Goal: Task Accomplishment & Management: Manage account settings

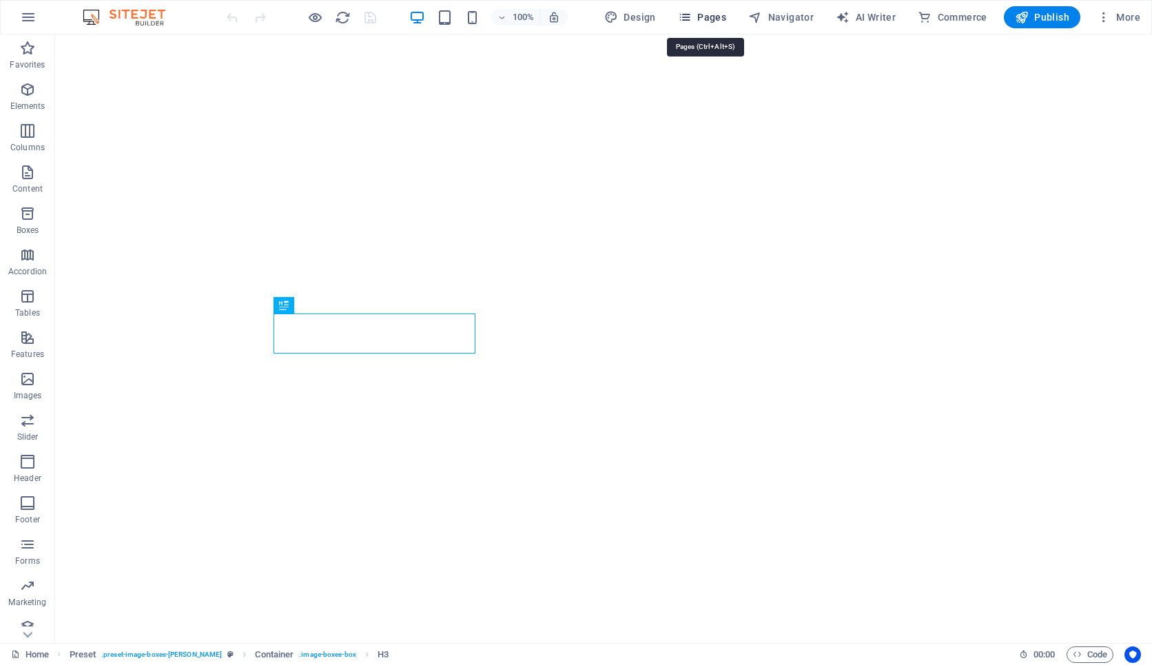
click at [712, 23] on span "Pages" at bounding box center [702, 17] width 48 height 14
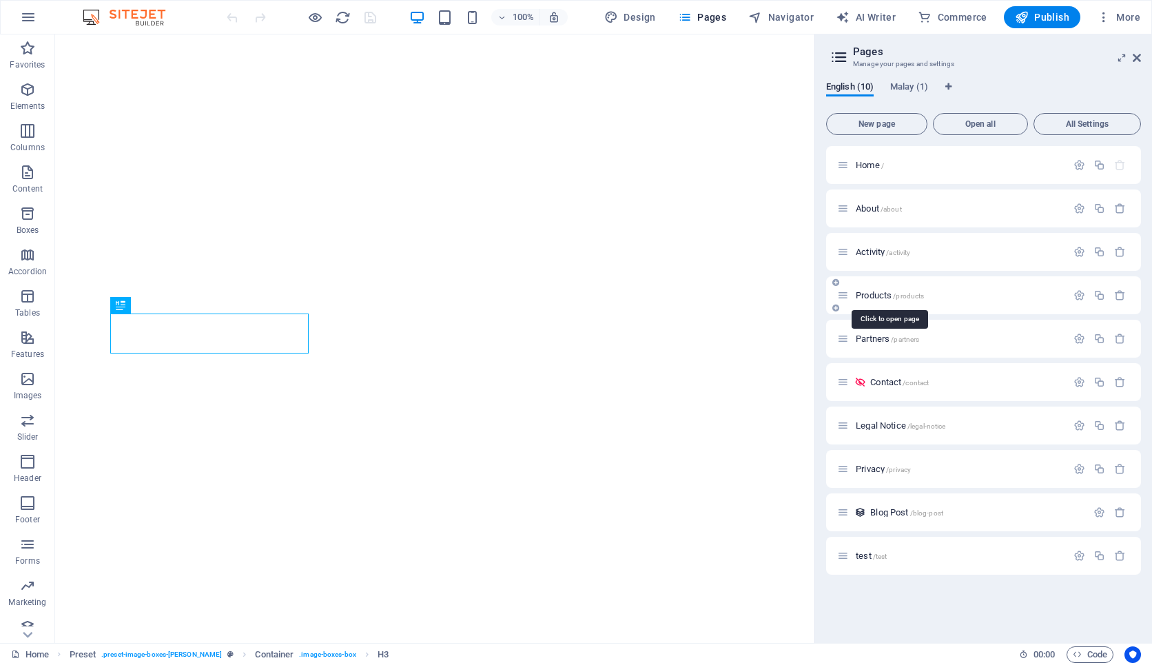
click at [887, 293] on span "Products /products" at bounding box center [889, 295] width 68 height 10
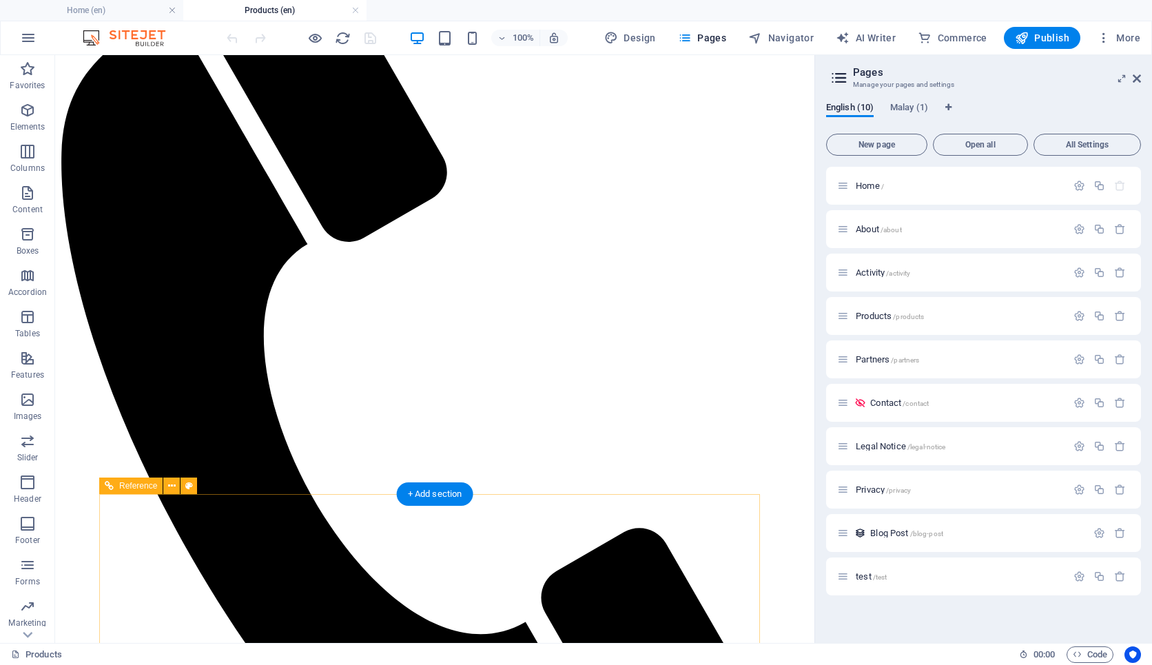
scroll to position [316, 0]
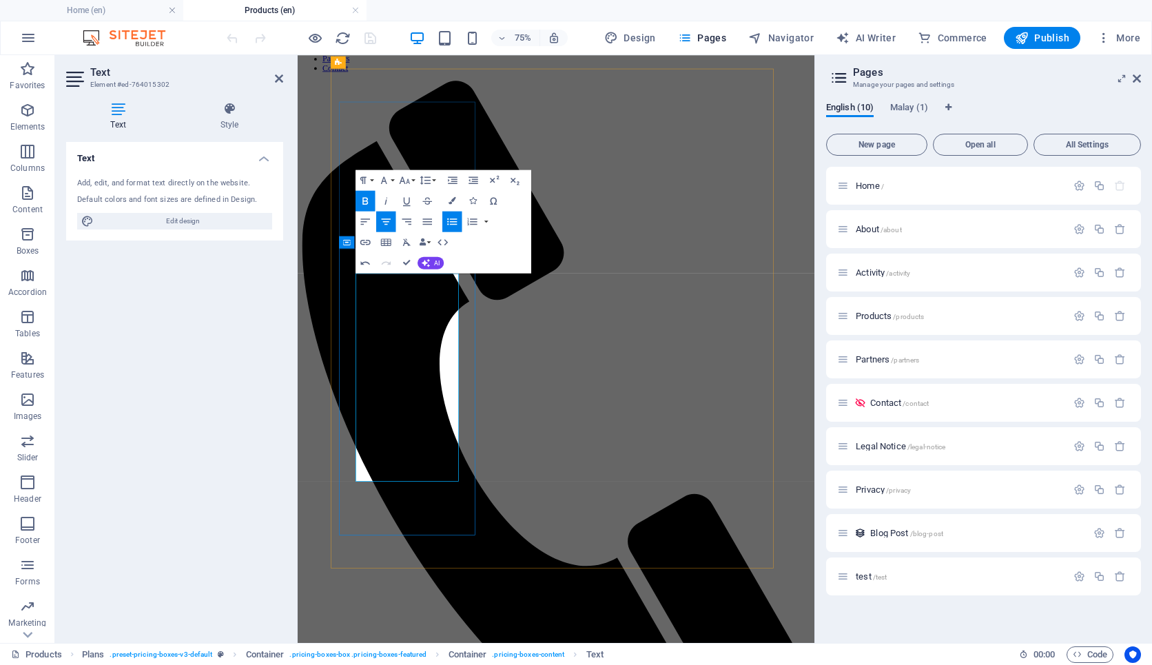
drag, startPoint x: 389, startPoint y: 530, endPoint x: 403, endPoint y: 530, distance: 13.8
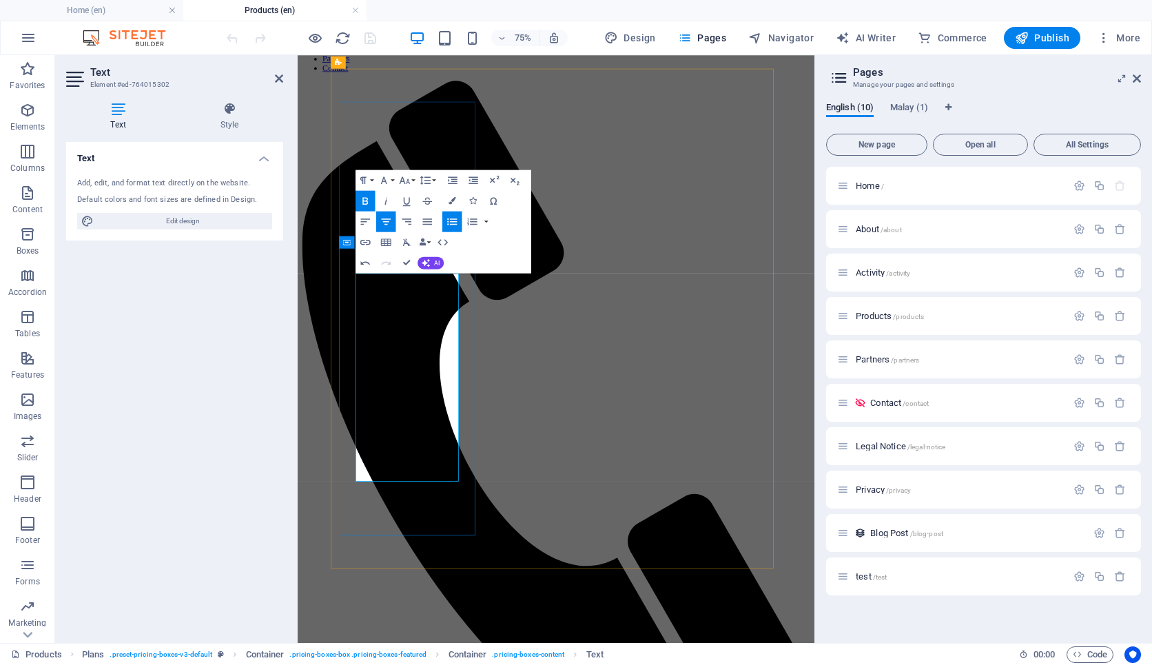
drag, startPoint x: 473, startPoint y: 597, endPoint x: 417, endPoint y: 597, distance: 55.8
click at [950, 112] on span "Language Tabs" at bounding box center [948, 108] width 8 height 11
select select "41"
select select "101"
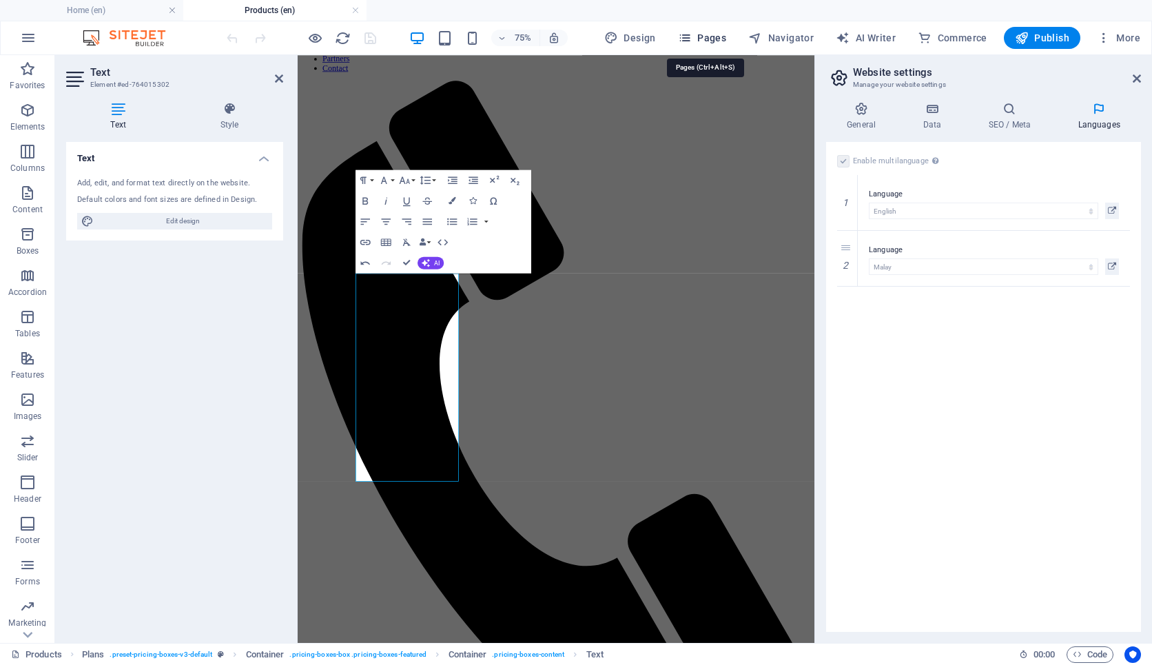
click at [718, 38] on span "Pages" at bounding box center [702, 38] width 48 height 14
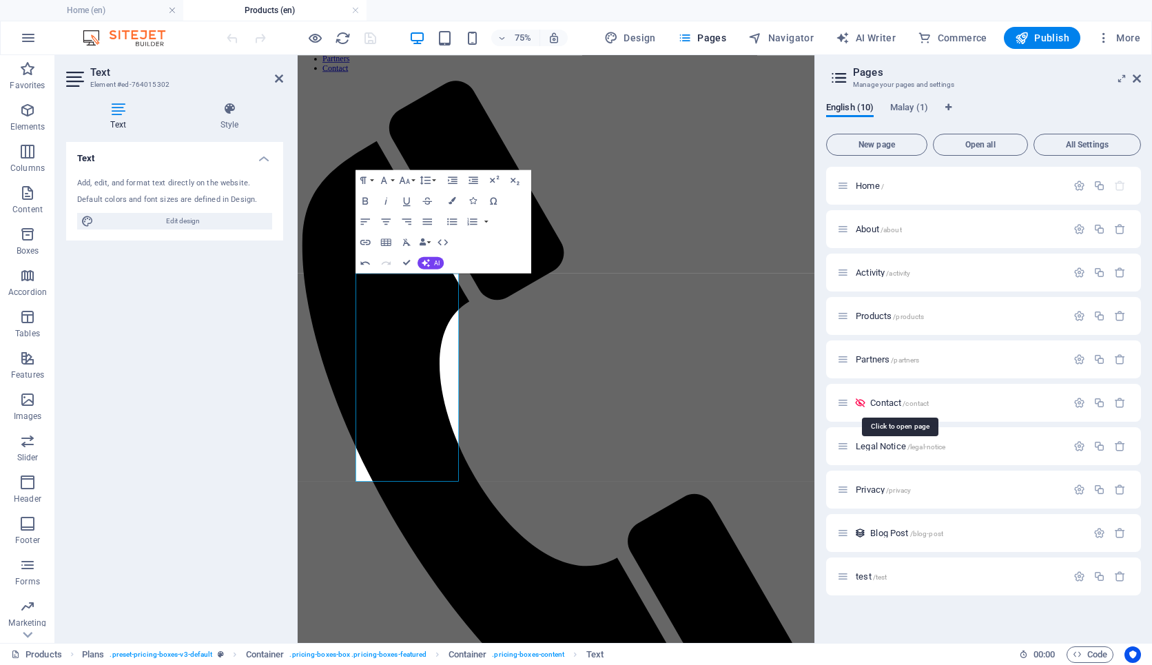
scroll to position [0, 0]
click at [884, 143] on span "New page" at bounding box center [876, 145] width 89 height 8
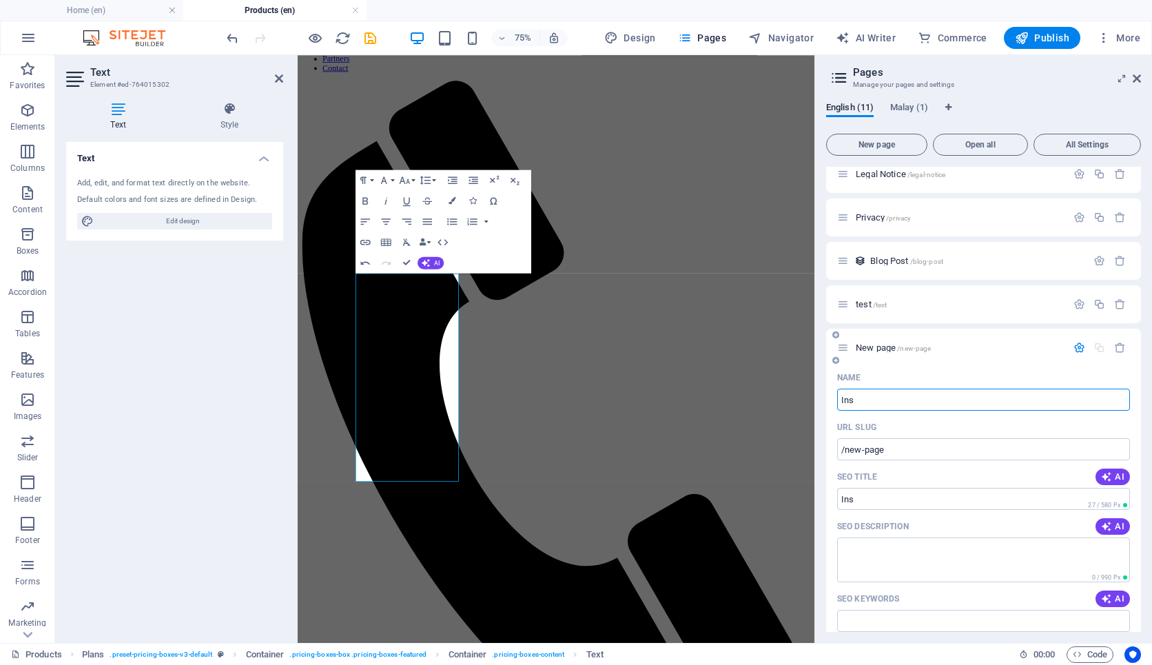
type input "Ins"
type input "/ins"
type input "Instr"
type input "/inst"
type input "Instruc"
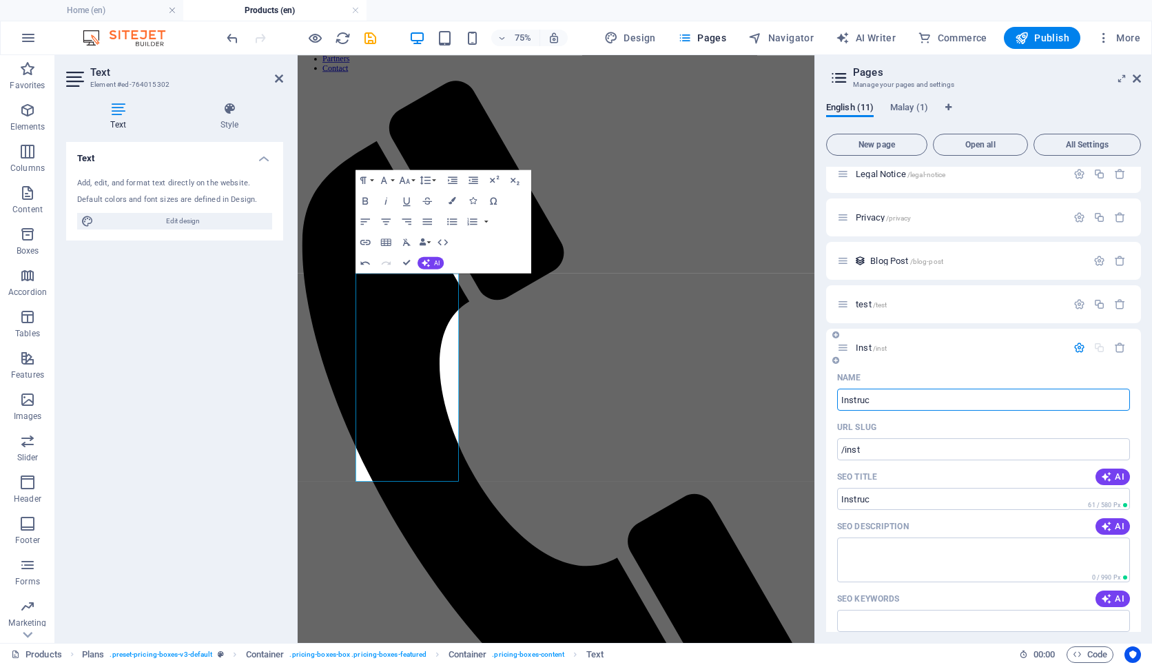
type input "/instruc"
type input "Instruction"
type input "/instruction"
type input "Instruction for"
type input "/instruction-for"
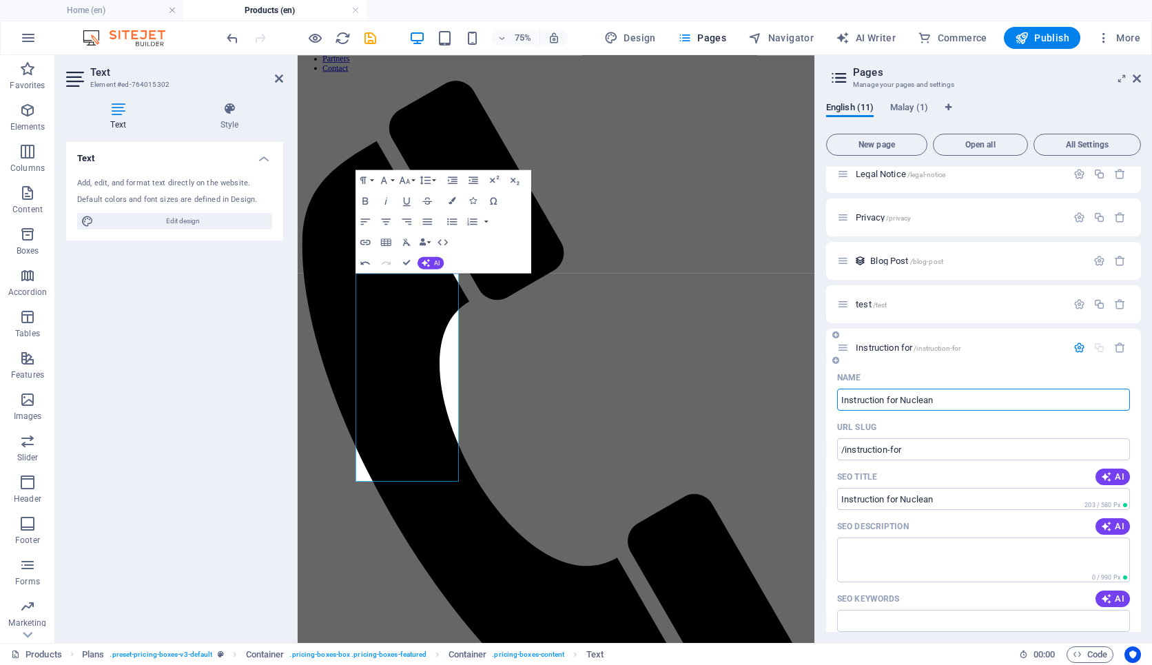
type input "Instruction for Nuclean"
type input "/instruction-for-nuclean"
type input "Instruction for Nuclean"
click at [882, 143] on span "New page" at bounding box center [876, 145] width 89 height 8
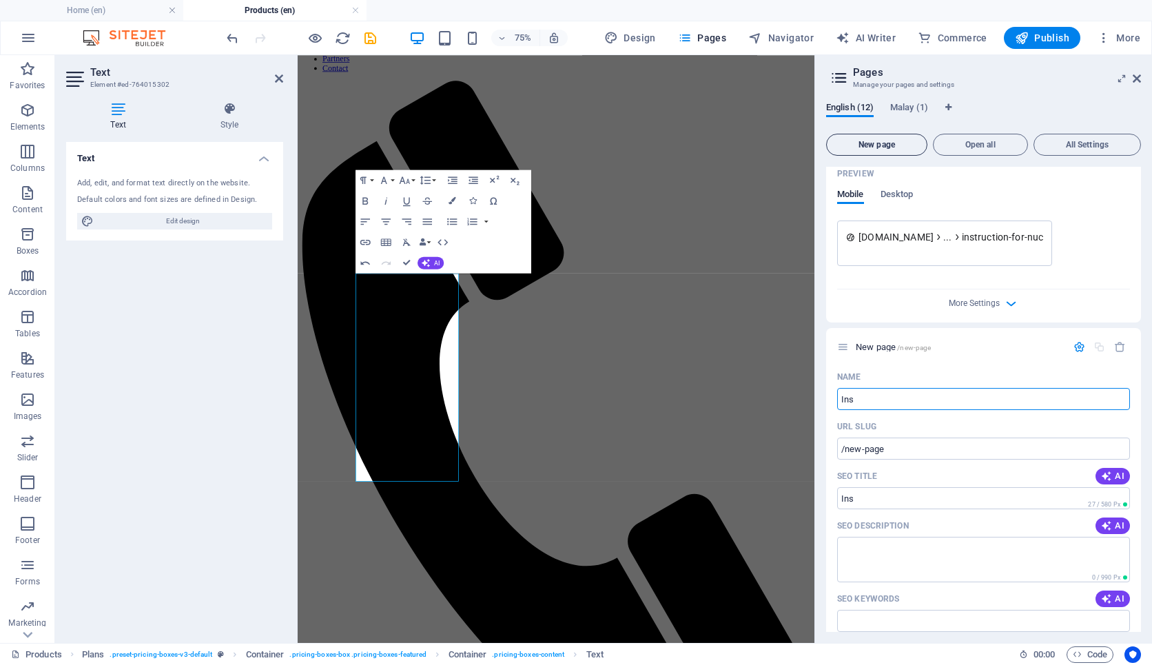
type input "Ins"
type input "/ins"
type input "Instruct"
type input "/instruc"
type input "Instruction for"
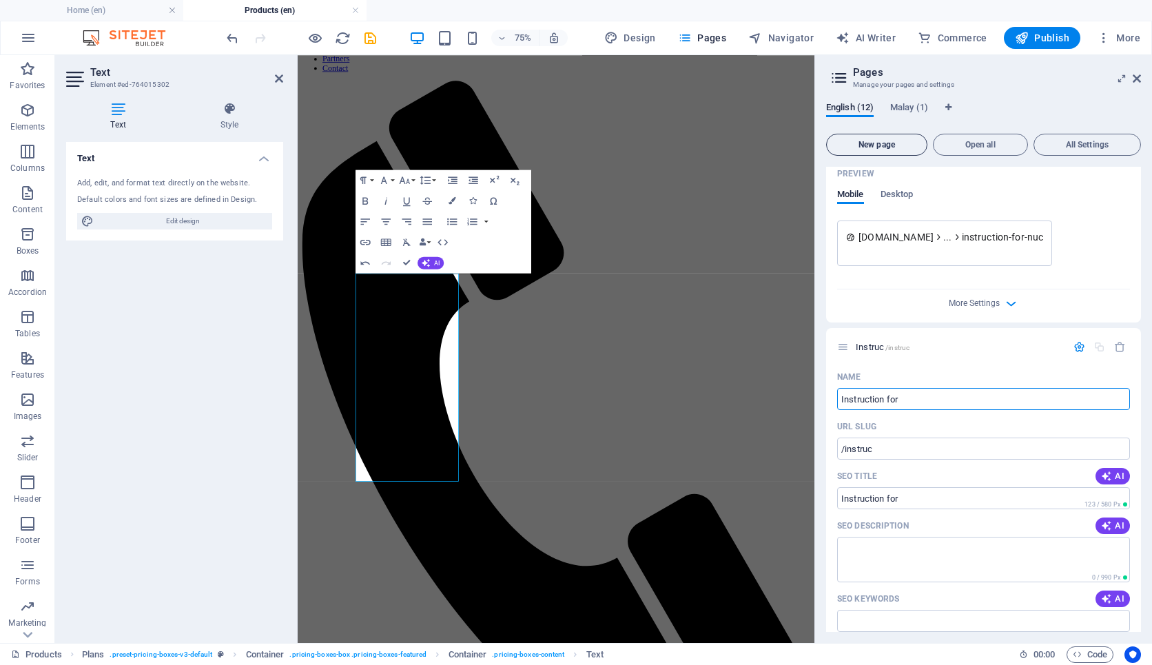
type input "/instruction-for"
type input "Instruction for N"
type input "/instruction-for-nu"
type input "Instruction for"
type input "/instruction-for"
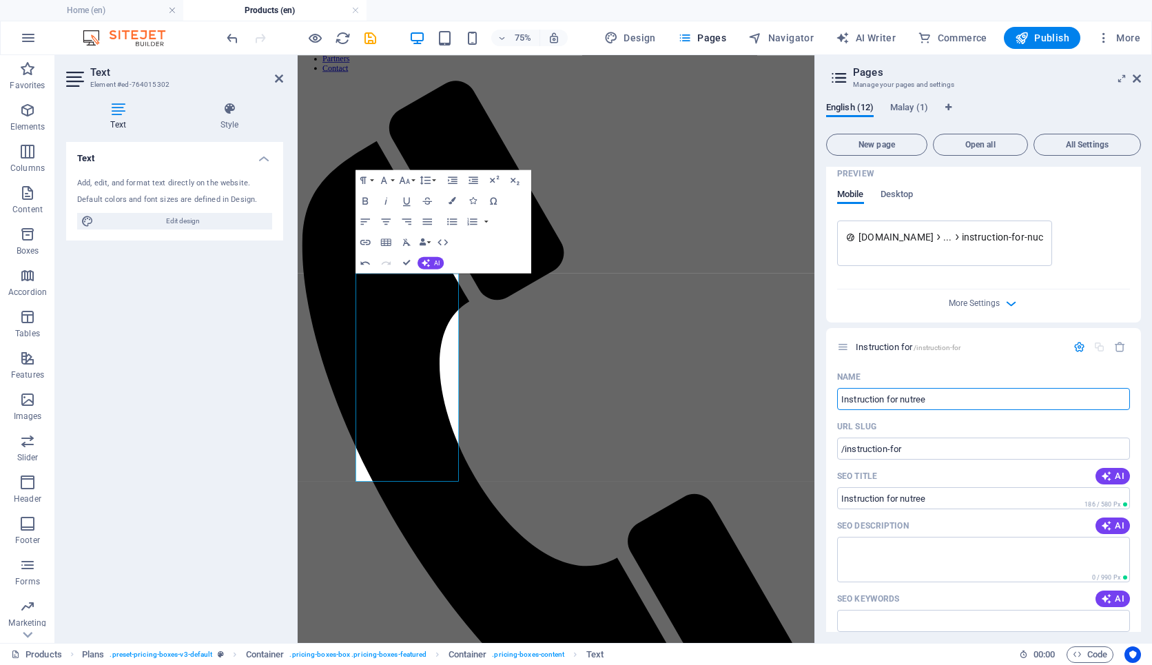
type input "Instruction for nutree"
type input "/instruction-for-nutree"
type input "Instruction for nutree"
click at [912, 152] on button "New page" at bounding box center [876, 145] width 101 height 22
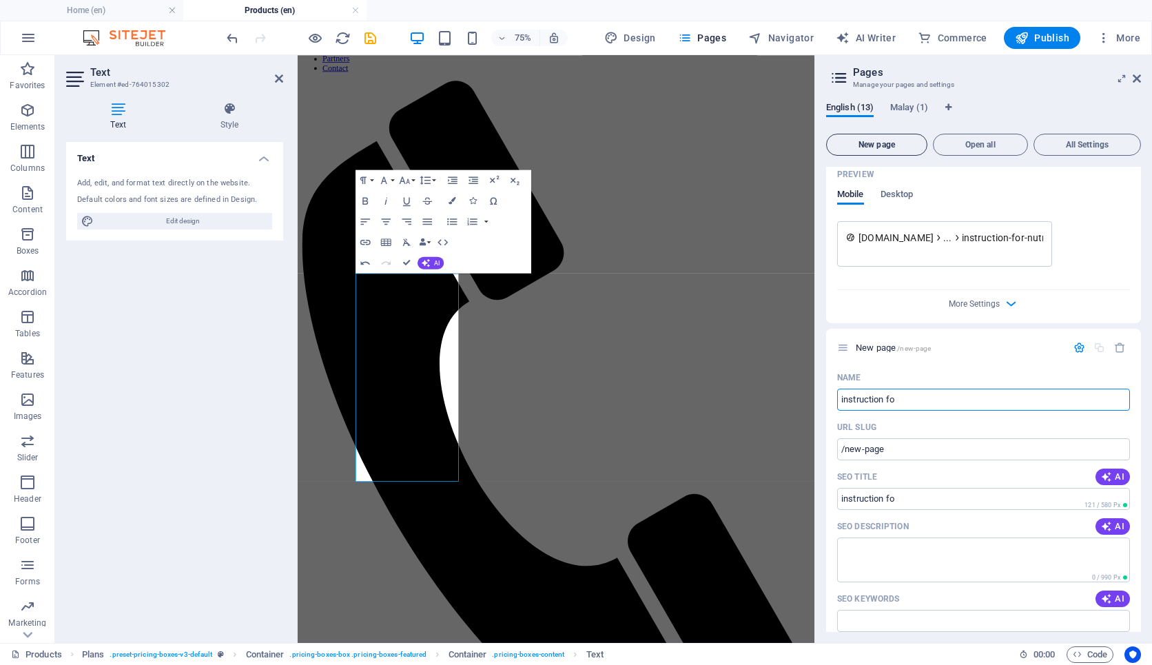
type input "instruction fo"
type input "/instruction-fo"
type input "instruction for"
type input "/instruction-for"
type input "instruction for nubark"
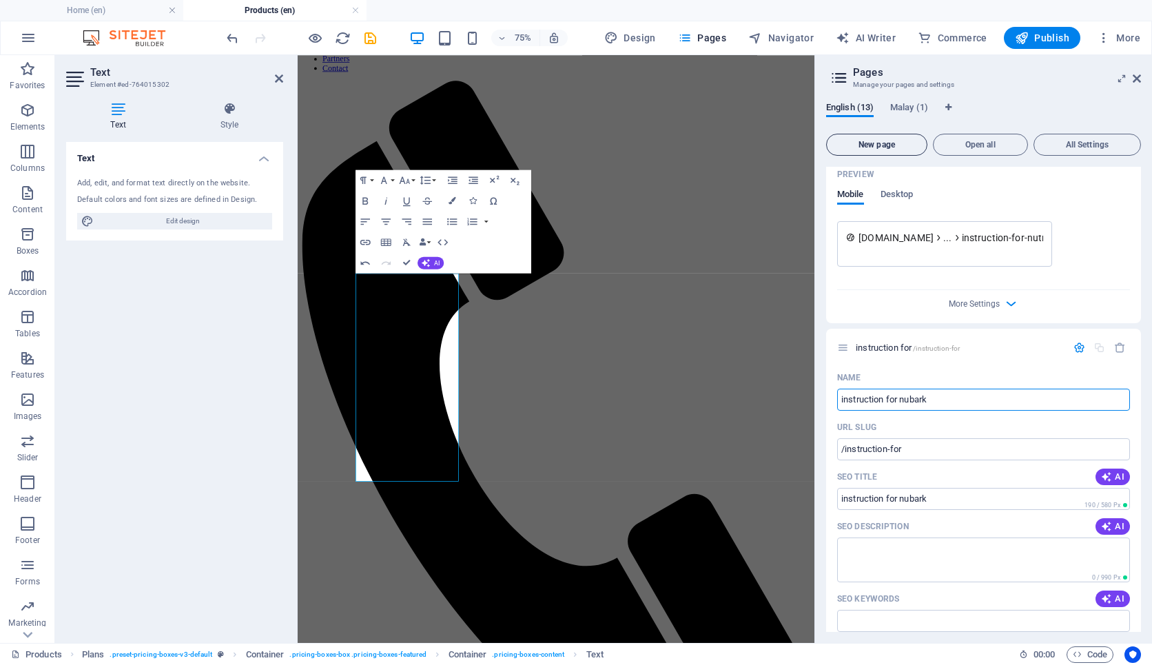
type input "/instruction-for-nubark"
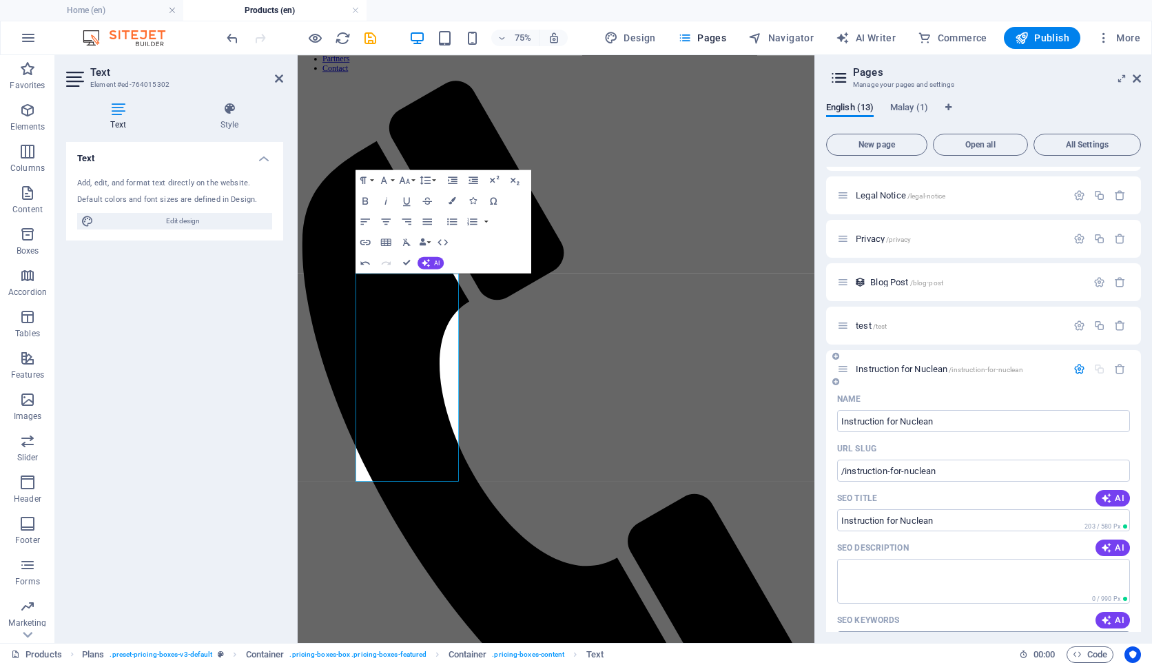
scroll to position [260, 0]
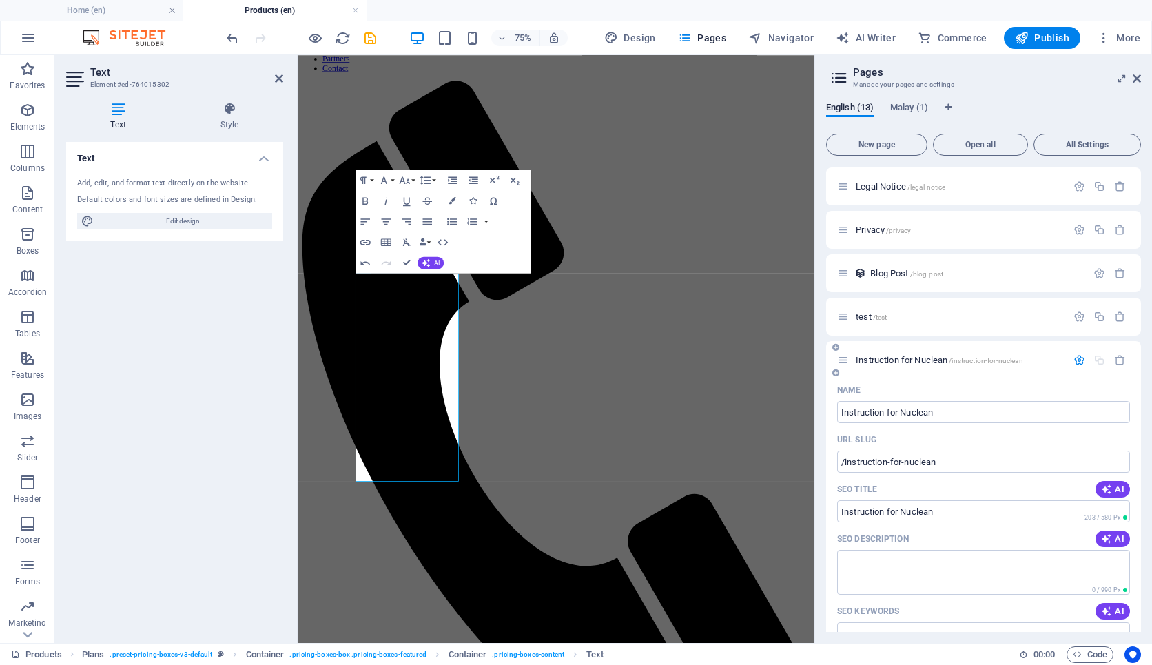
type input "instruction for nubark"
click at [922, 381] on div "Name" at bounding box center [983, 390] width 293 height 22
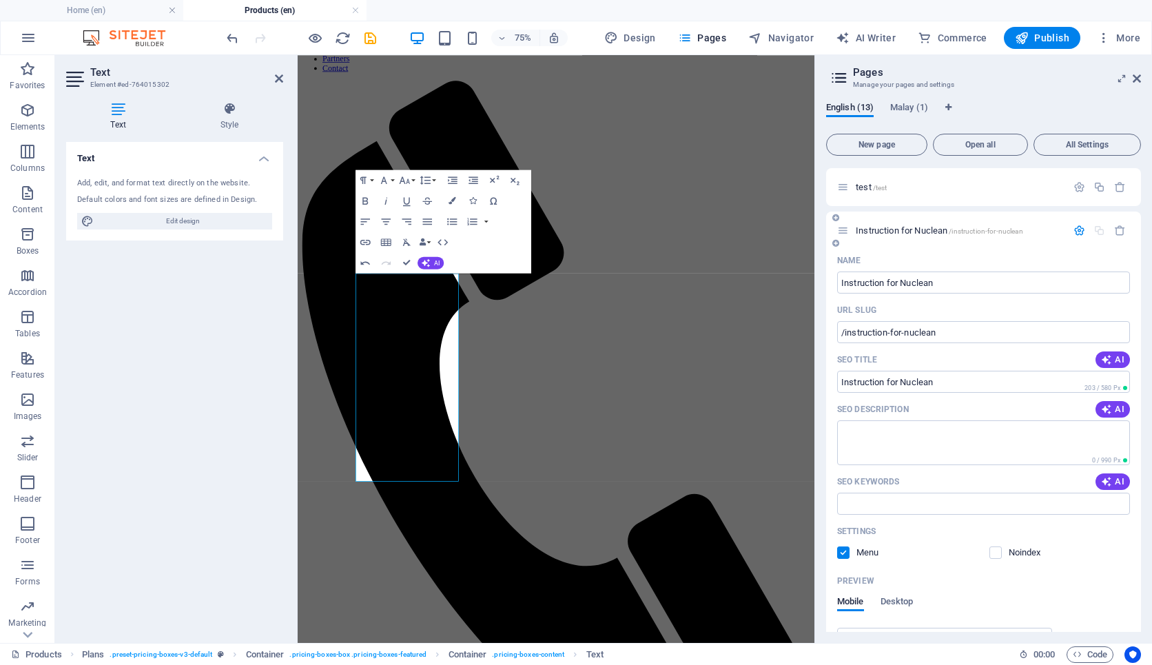
scroll to position [386, 0]
click at [879, 231] on span "Instruction for Nuclean /instruction-for-nuclean" at bounding box center [938, 233] width 167 height 10
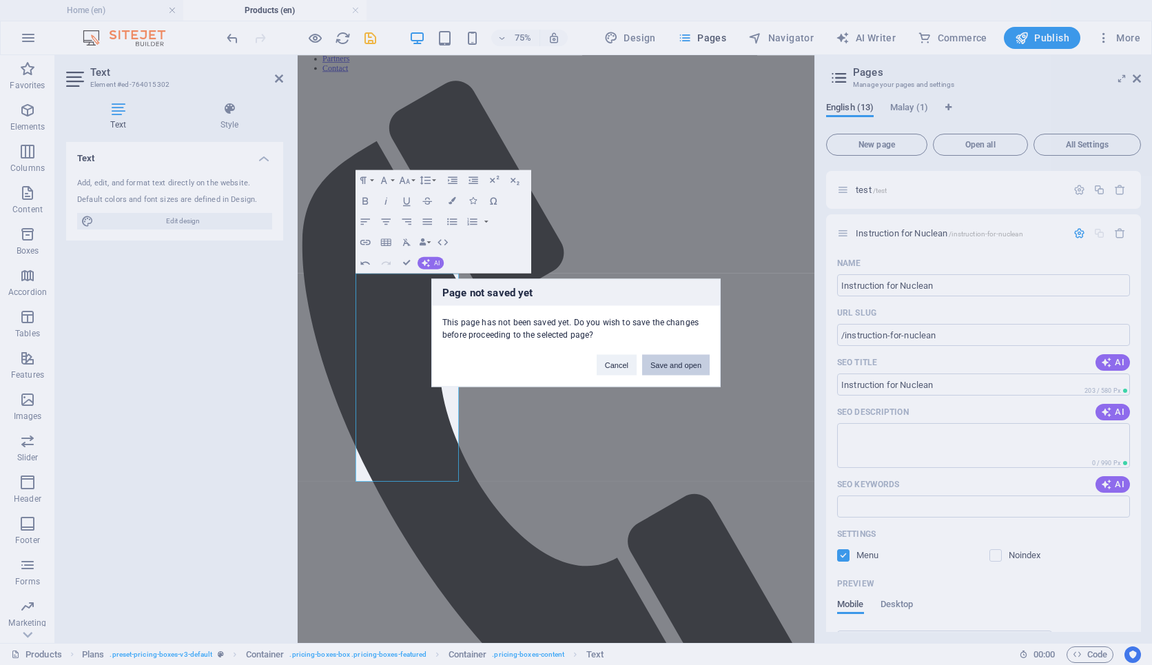
click at [690, 362] on button "Save and open" at bounding box center [676, 364] width 68 height 21
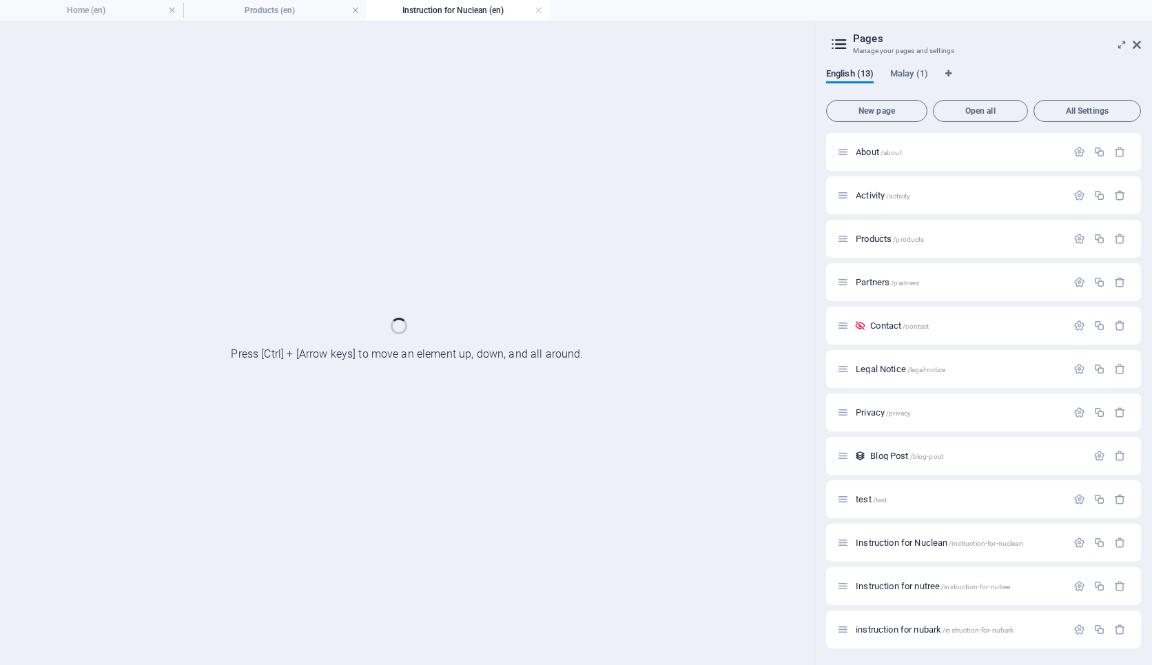
scroll to position [0, 0]
click at [942, 256] on div "Products /products" at bounding box center [983, 239] width 315 height 38
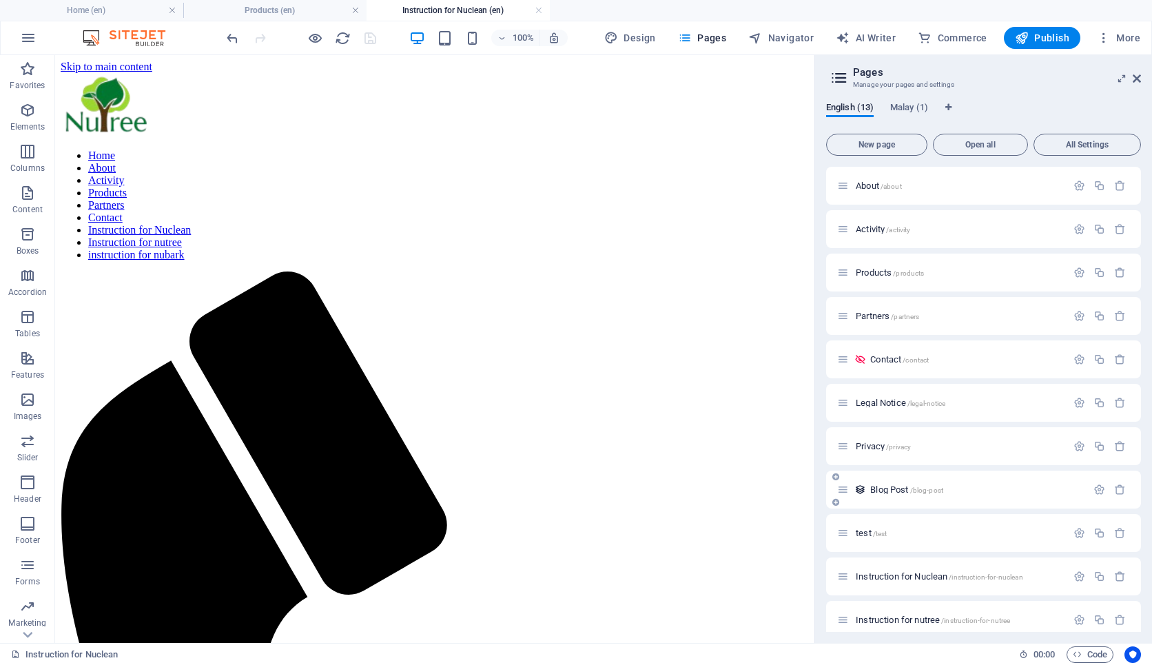
scroll to position [99, 0]
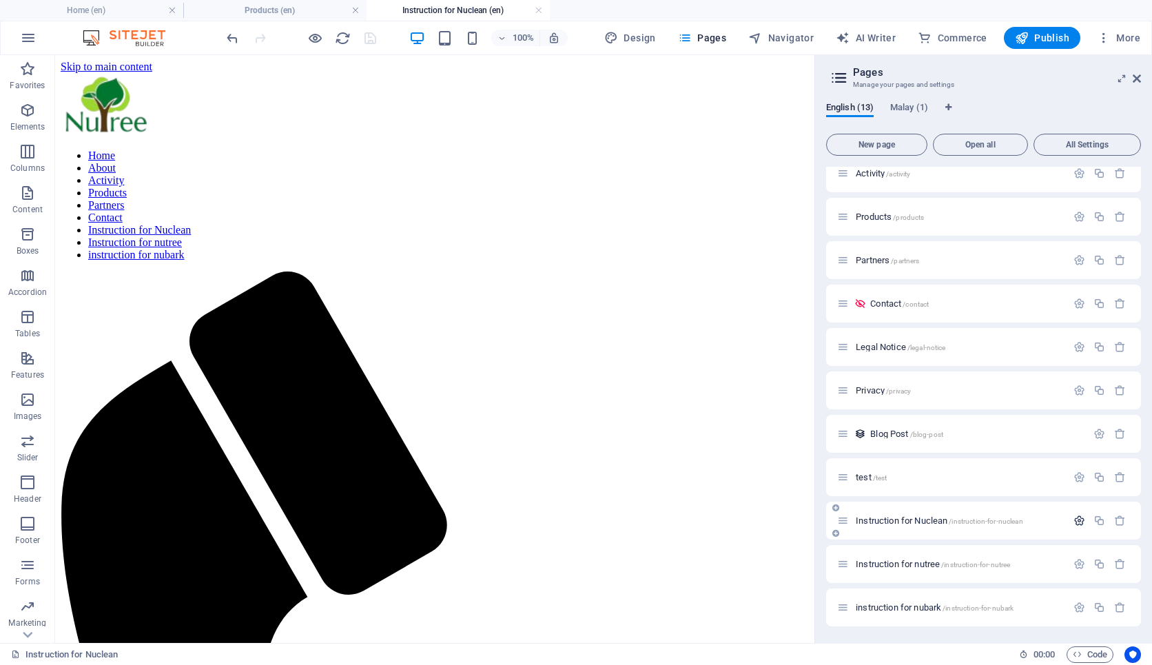
click at [1077, 519] on icon "button" at bounding box center [1079, 521] width 12 height 12
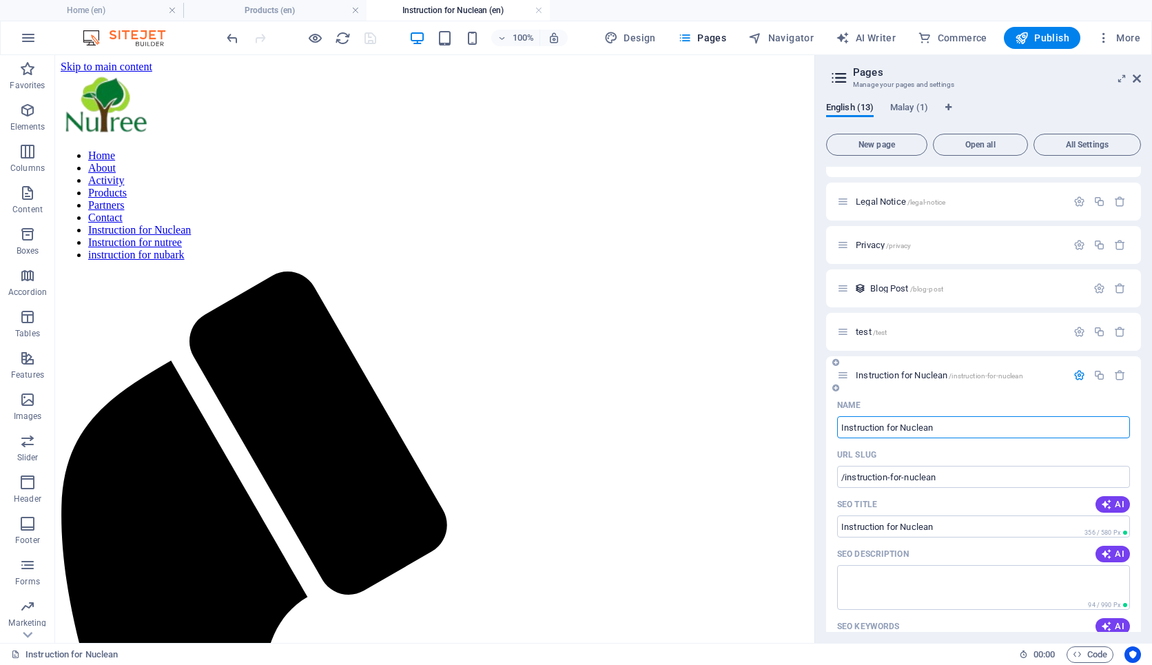
scroll to position [242, 0]
click at [1077, 377] on icon "button" at bounding box center [1079, 377] width 12 height 12
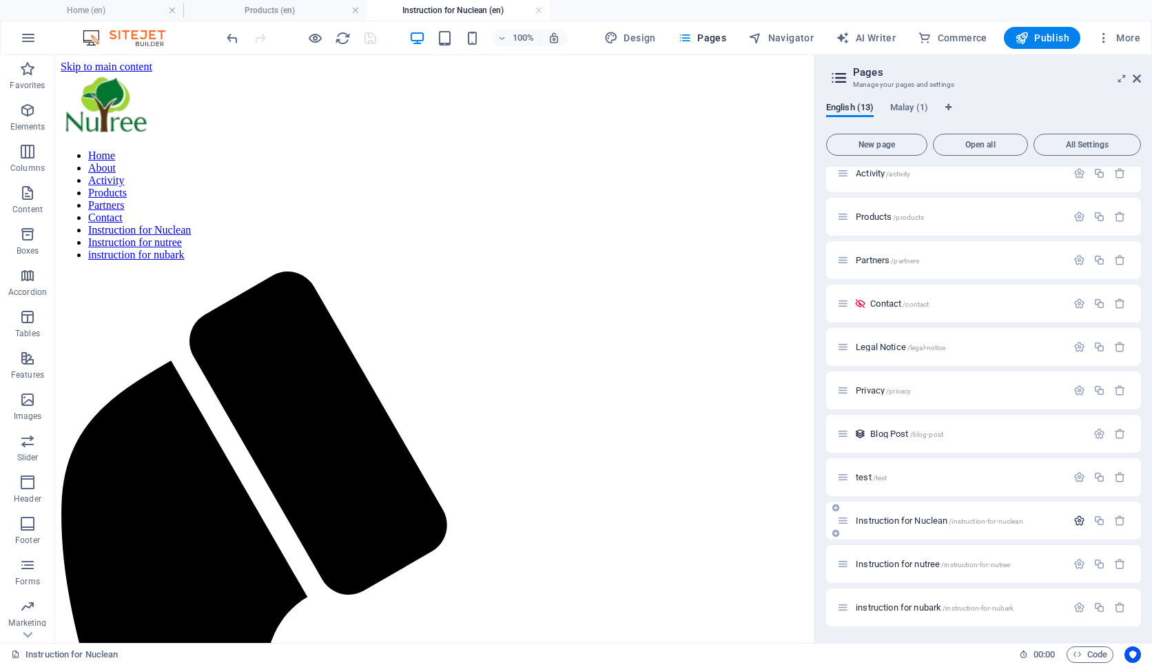
scroll to position [99, 0]
click at [1074, 521] on icon "button" at bounding box center [1079, 521] width 12 height 12
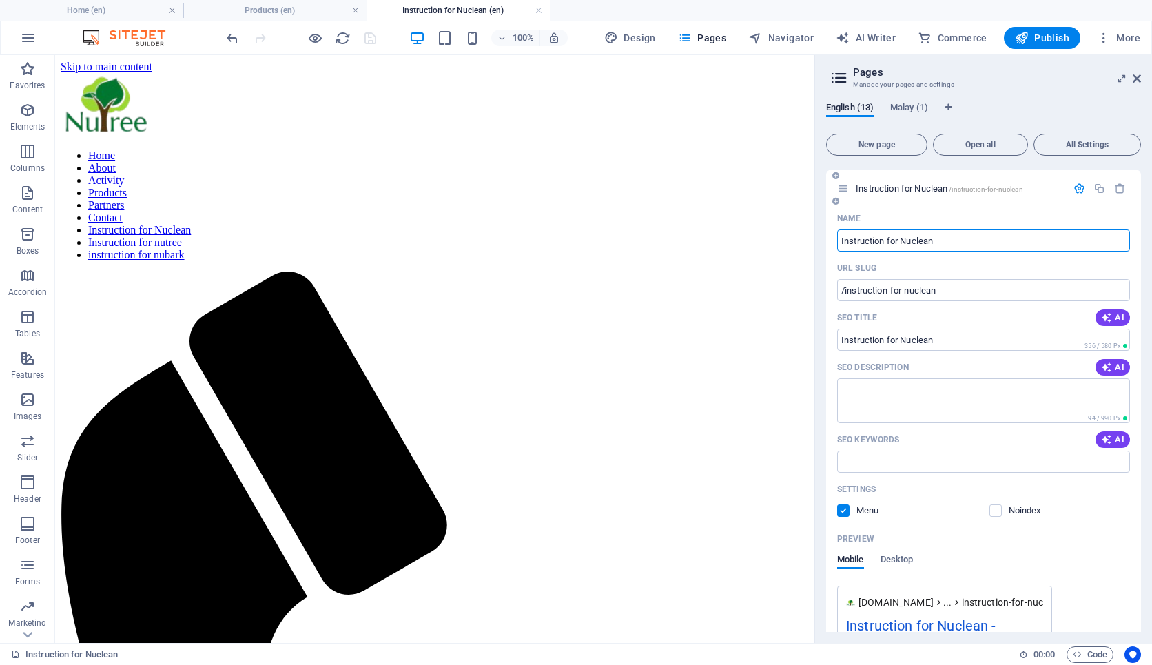
scroll to position [436, 0]
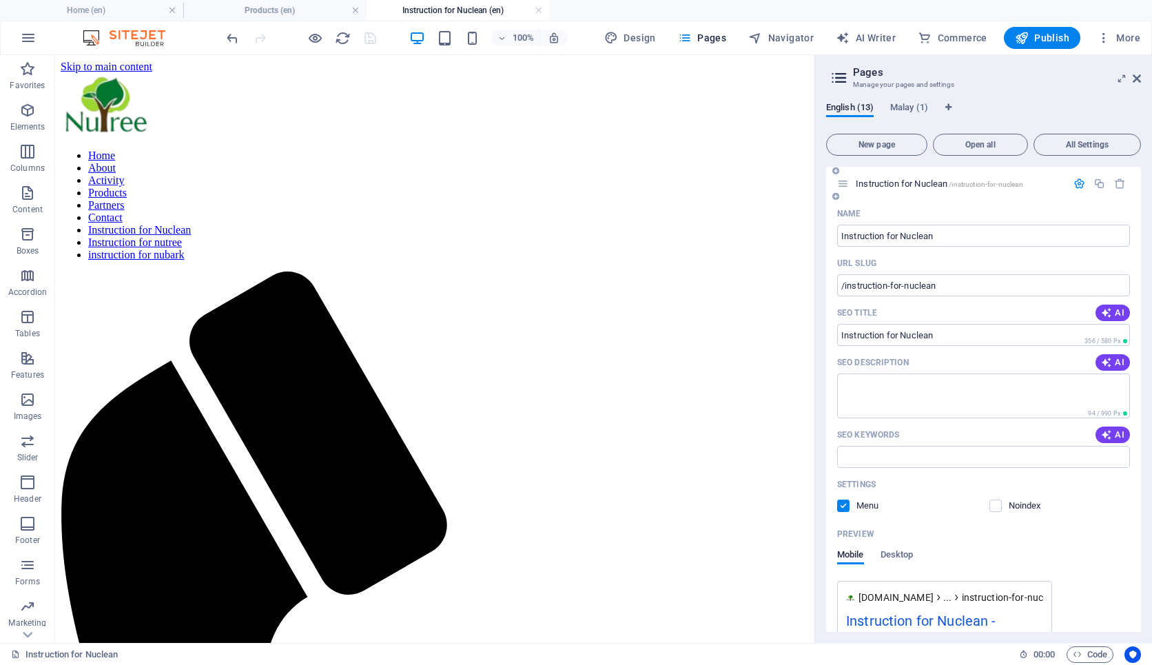
click at [844, 508] on label at bounding box center [843, 505] width 12 height 12
click at [0, 0] on input "checkbox" at bounding box center [0, 0] width 0 height 0
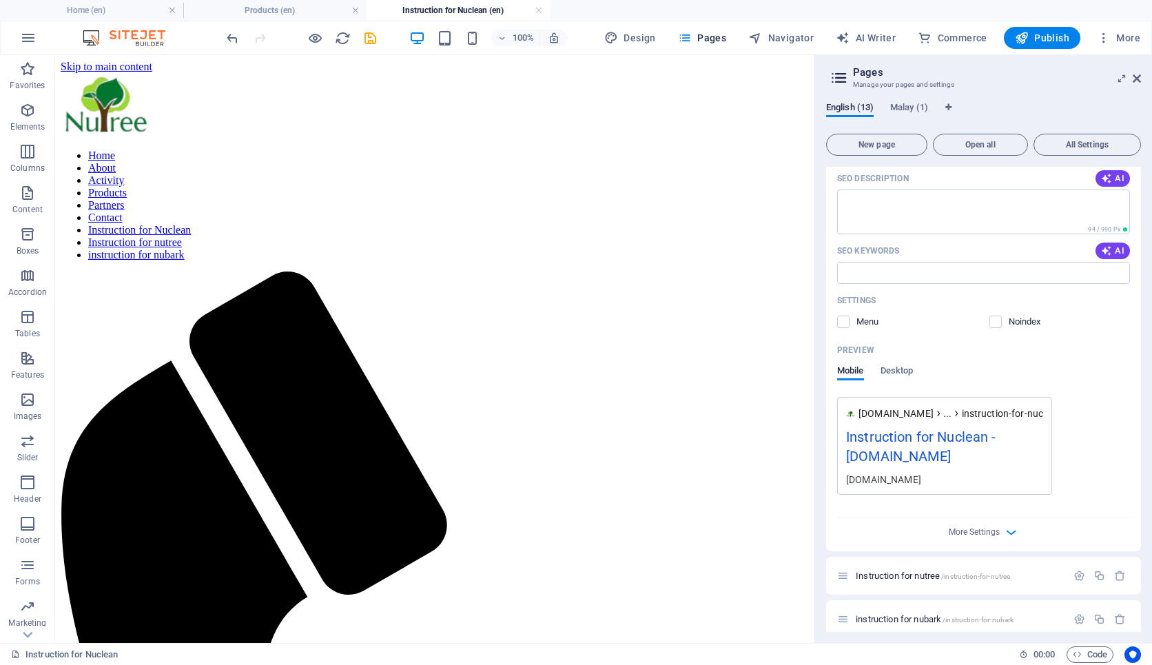
scroll to position [632, 0]
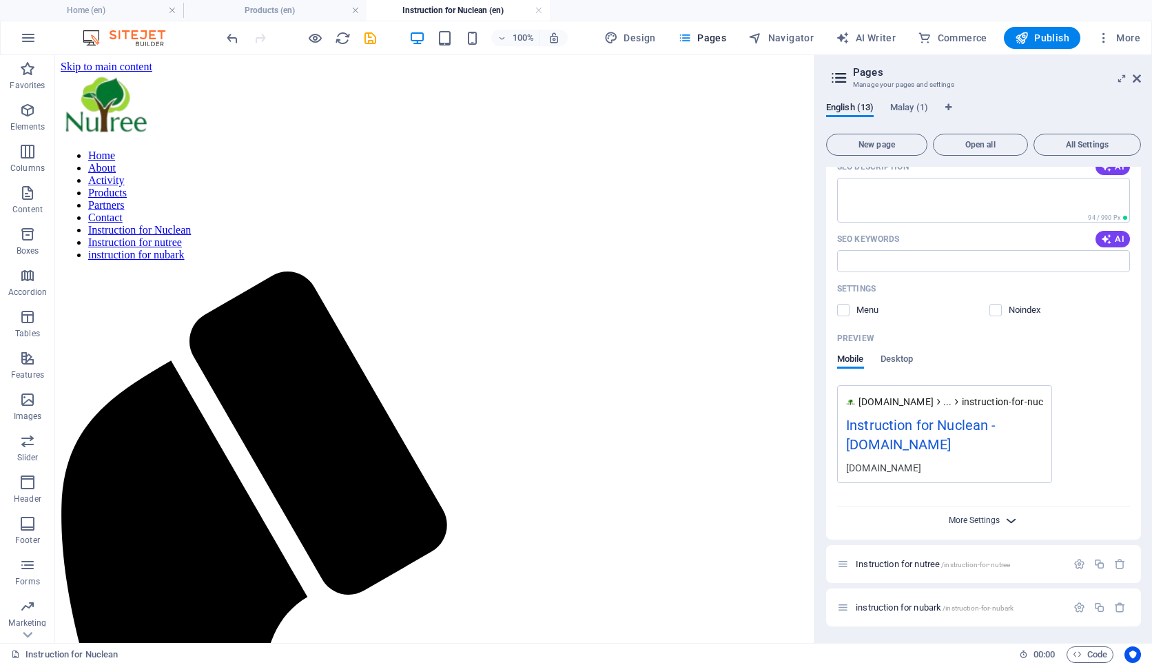
click at [960, 523] on span "More Settings" at bounding box center [973, 520] width 51 height 10
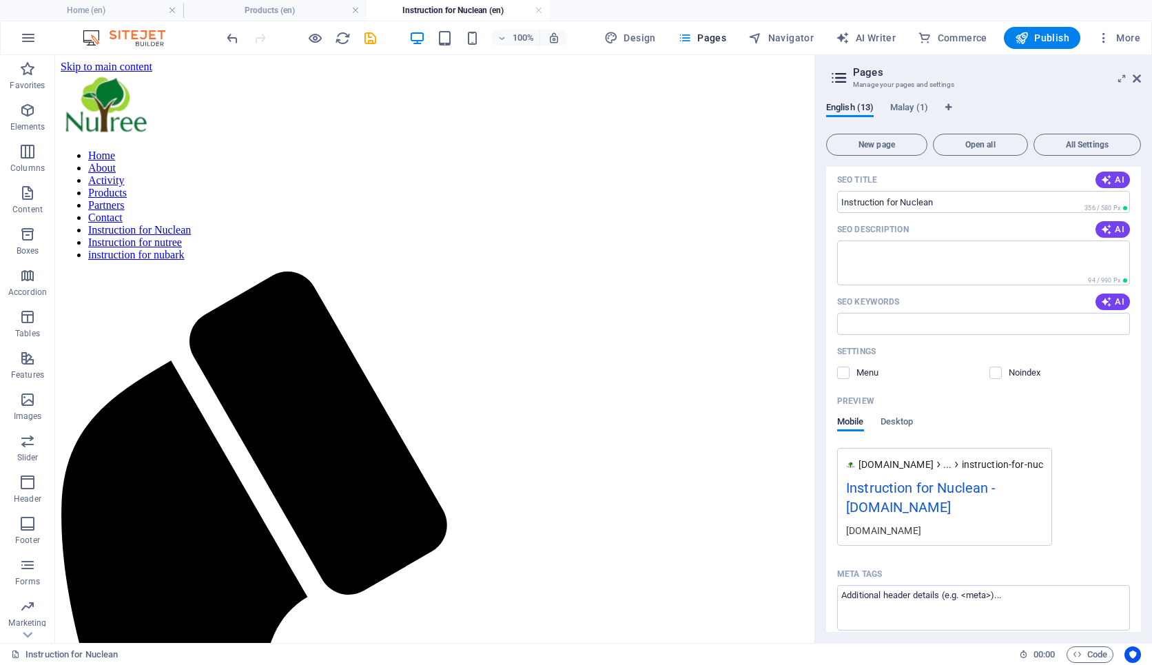
scroll to position [567, 0]
click at [903, 420] on span "Desktop" at bounding box center [896, 424] width 33 height 19
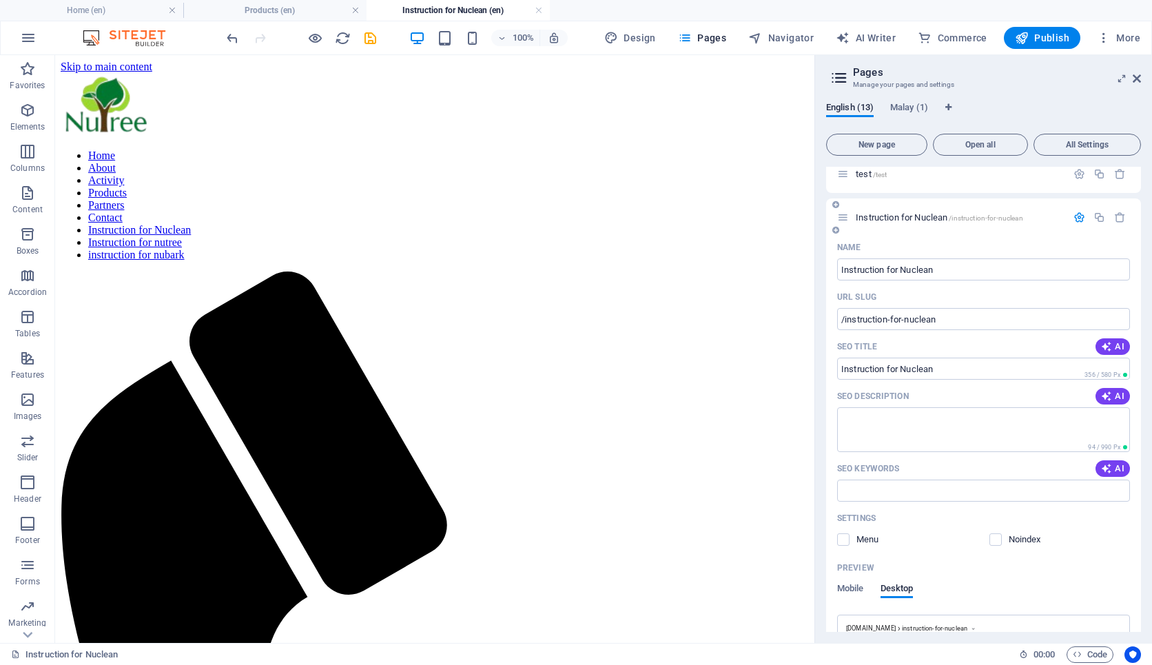
scroll to position [269, 0]
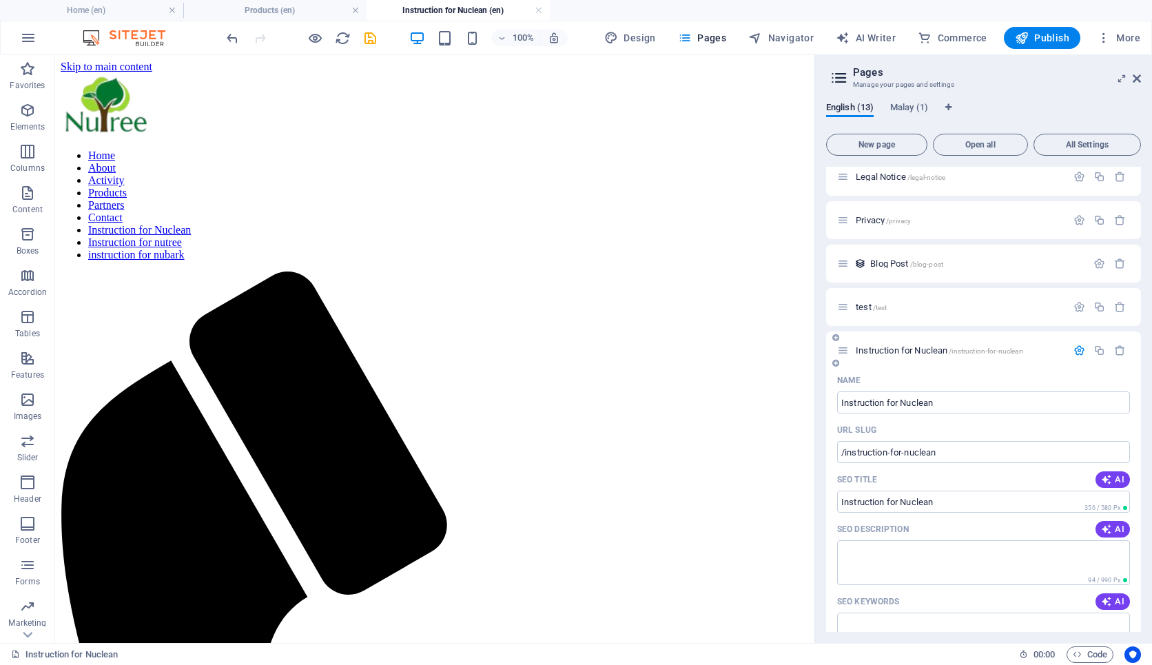
click at [891, 349] on span "Instruction for Nuclean /instruction-for-nuclean" at bounding box center [938, 350] width 167 height 10
click at [875, 223] on span "Privacy /privacy" at bounding box center [882, 220] width 55 height 10
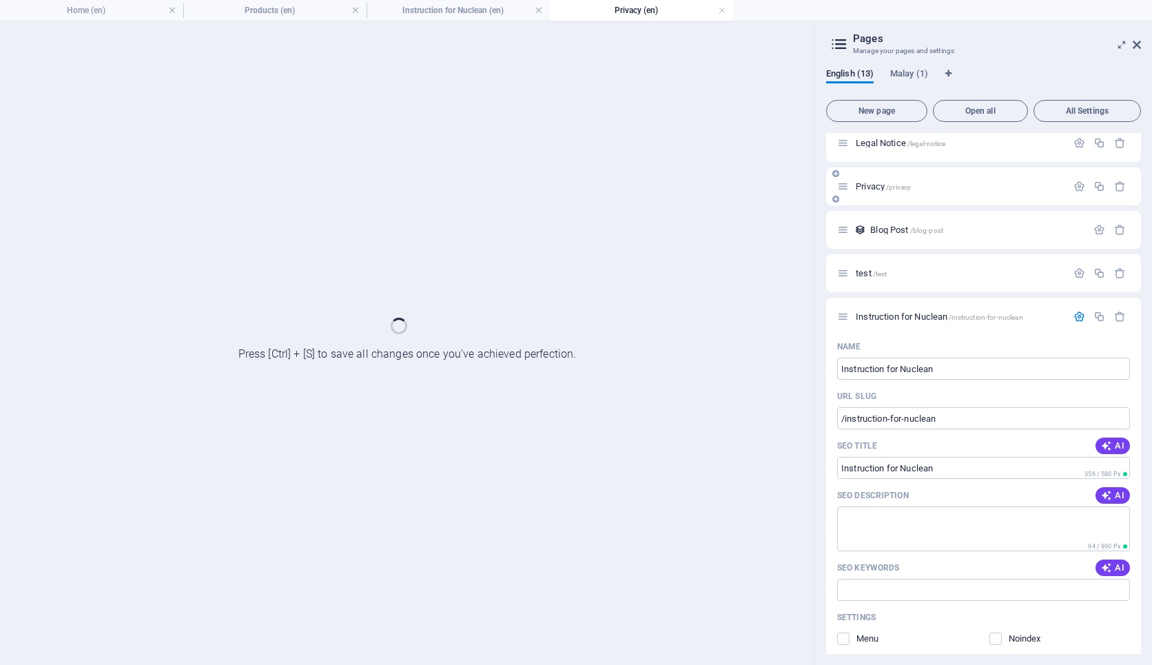
scroll to position [0, 0]
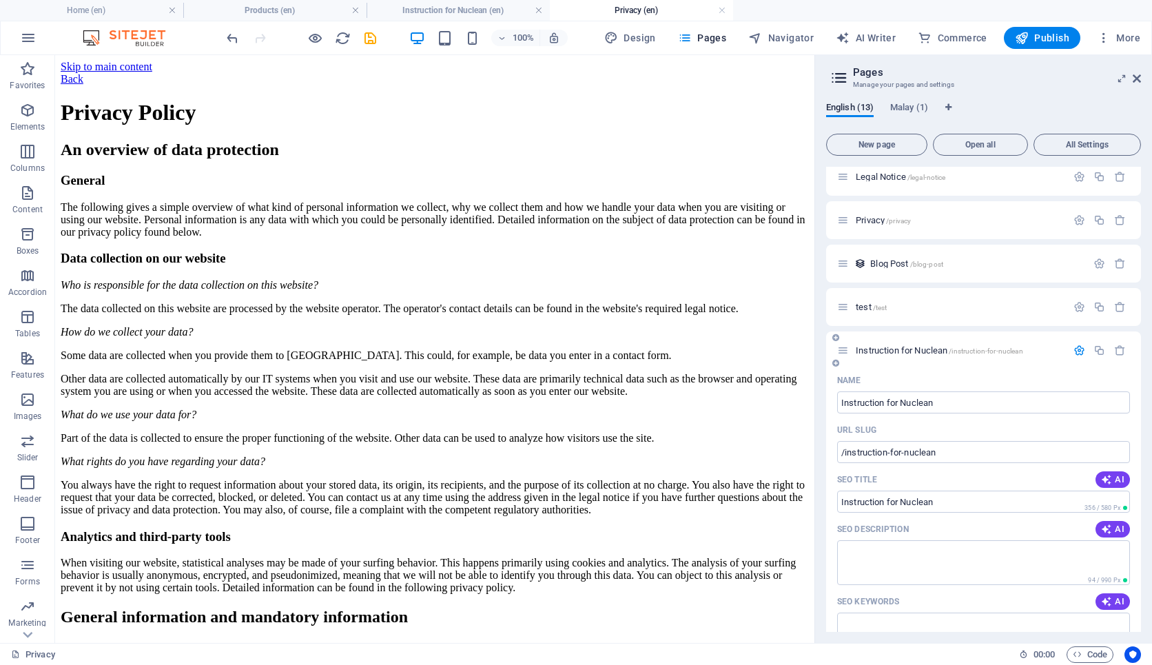
click at [887, 353] on span "Instruction for Nuclean /instruction-for-nuclean" at bounding box center [938, 350] width 167 height 10
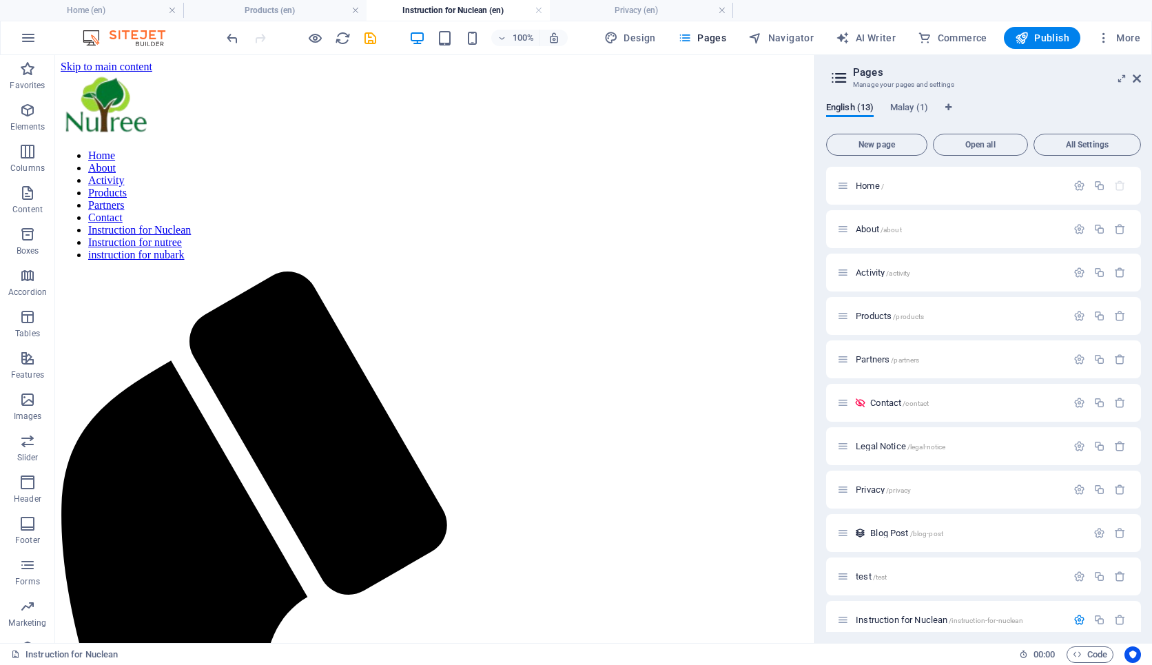
scroll to position [0, 130]
click at [518, 154] on div "Home About Activity Products Partners Contact Instruction for Nuclean Instructi…" at bounding box center [435, 663] width 748 height 1181
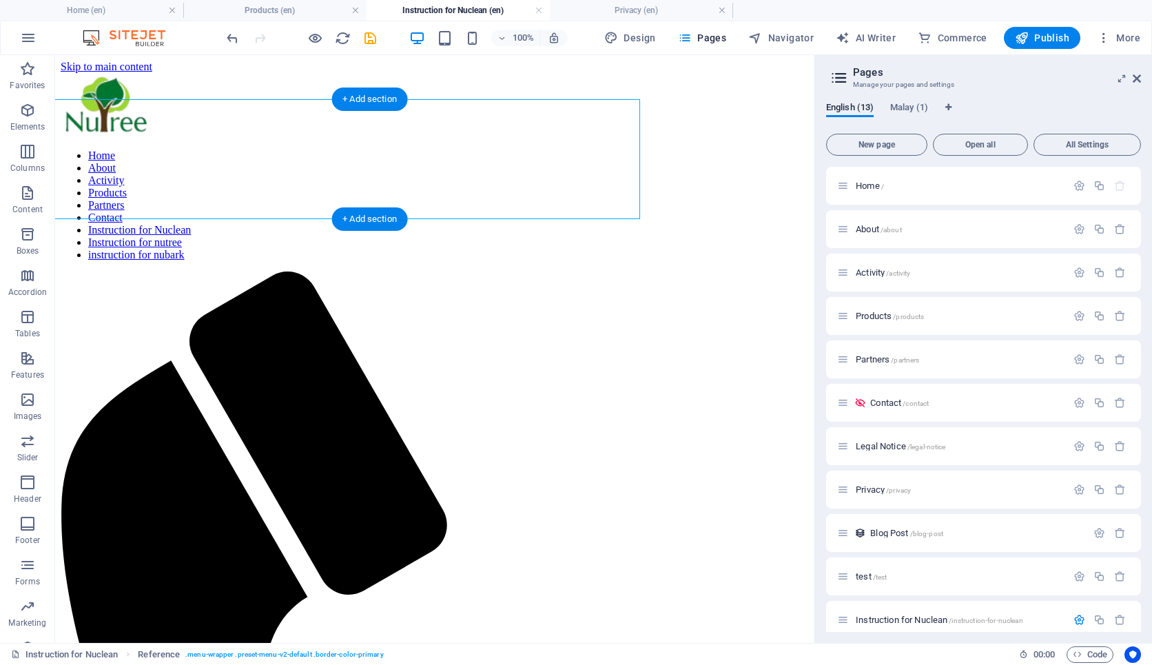
click at [563, 193] on nav "Home About Activity Products Partners Contact Instruction for Nuclean Instructi…" at bounding box center [435, 205] width 748 height 112
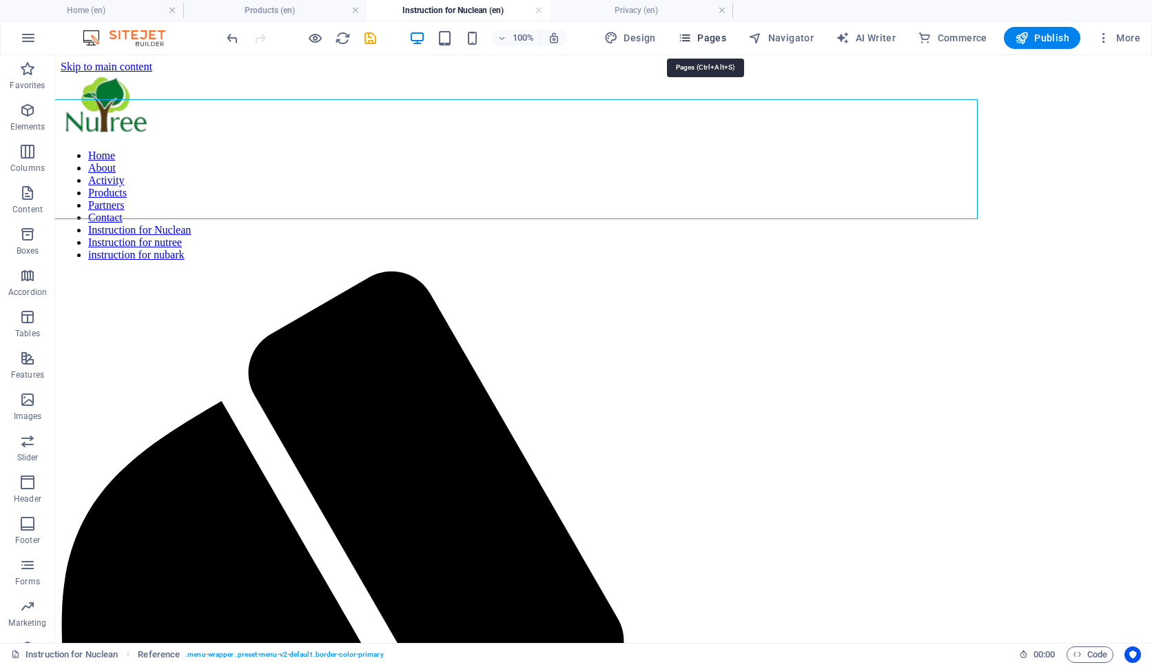
click at [716, 35] on span "Pages" at bounding box center [702, 38] width 48 height 14
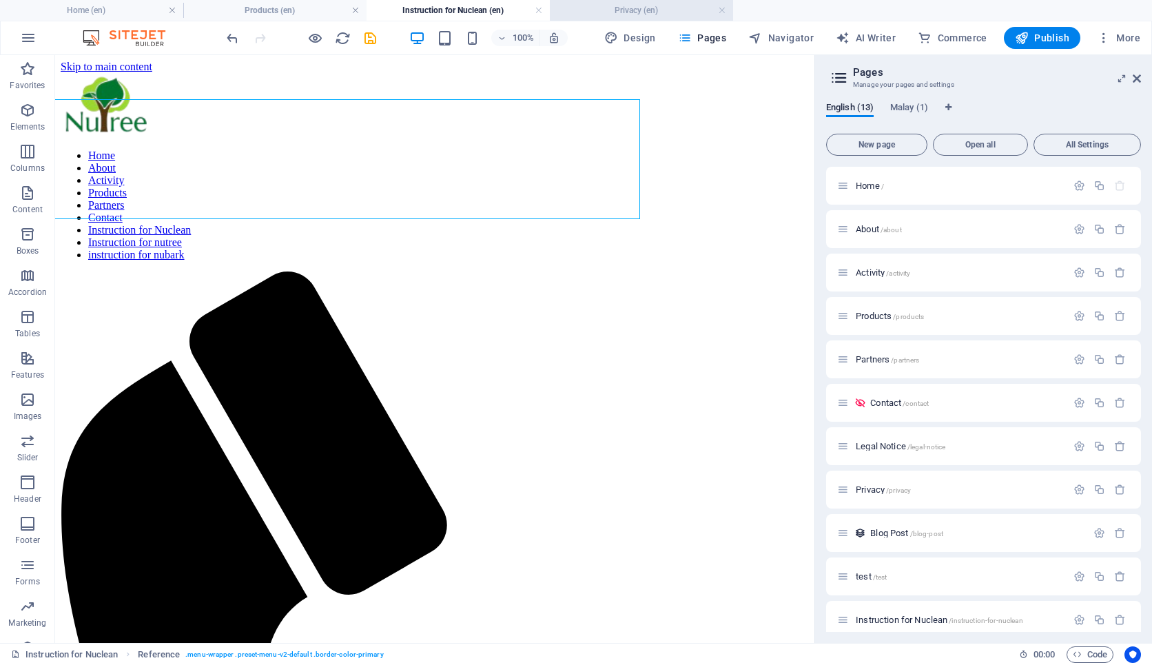
click at [648, 5] on h4 "Privacy (en)" at bounding box center [641, 10] width 183 height 15
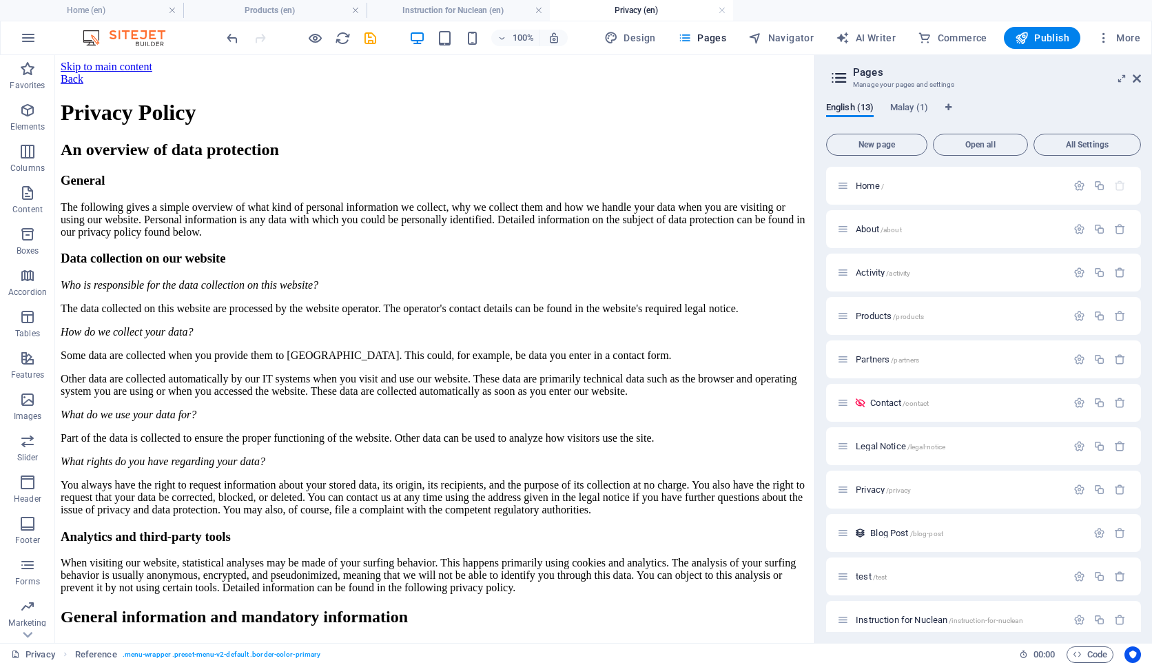
scroll to position [0, 0]
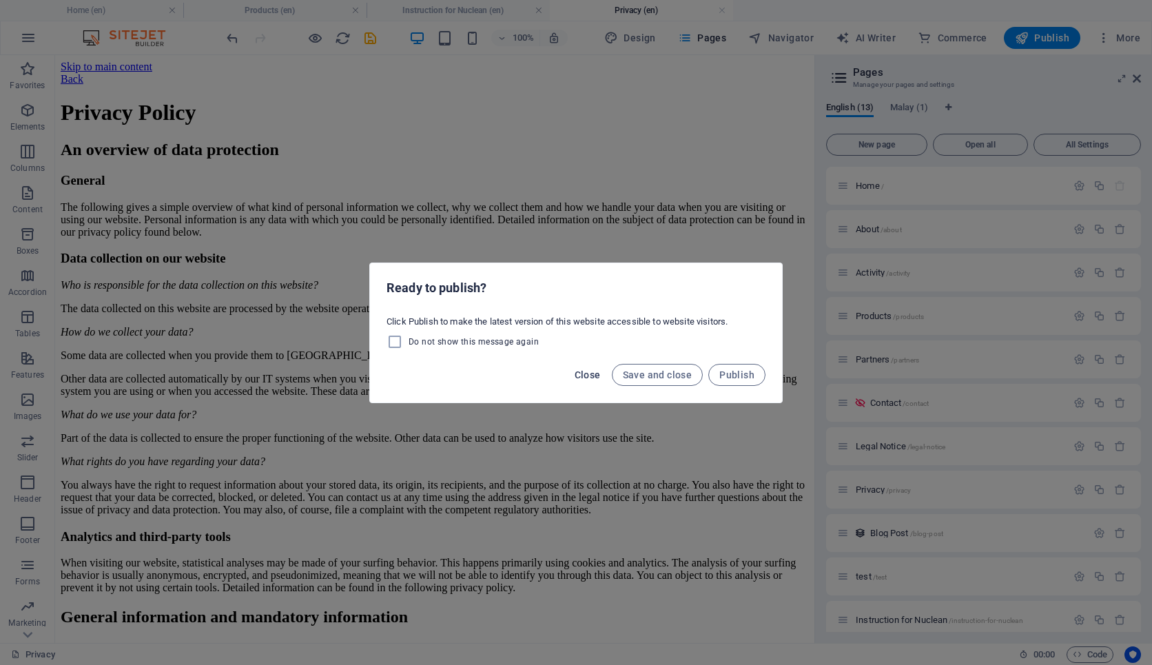
click at [593, 375] on span "Close" at bounding box center [587, 374] width 26 height 11
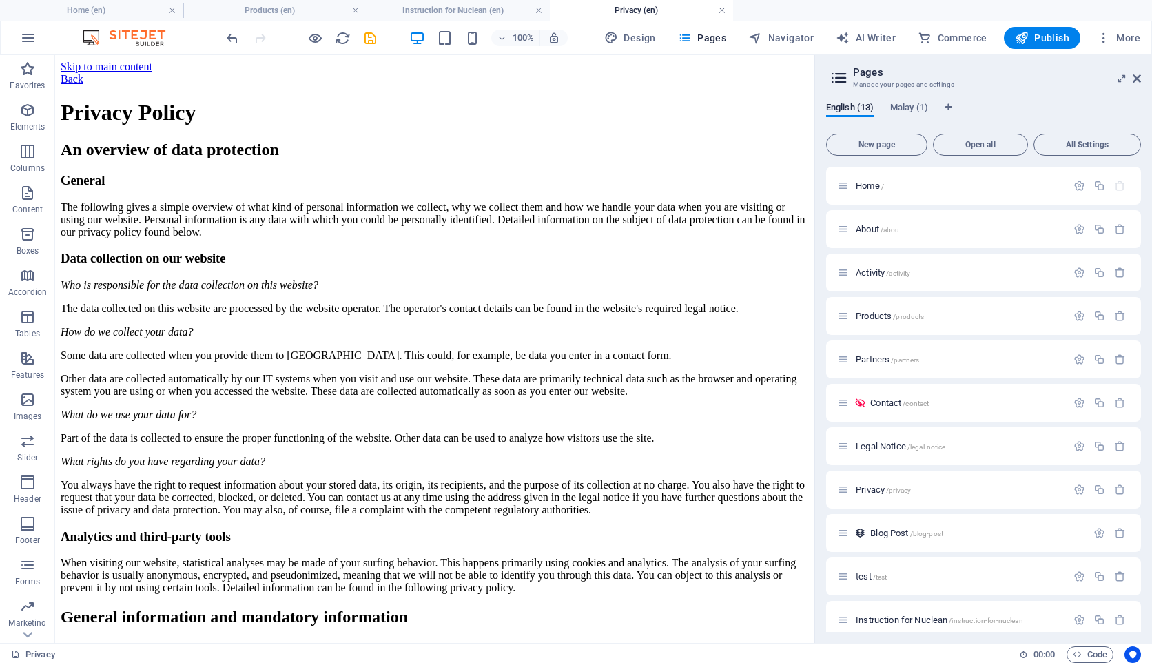
click at [719, 8] on link at bounding box center [722, 10] width 8 height 13
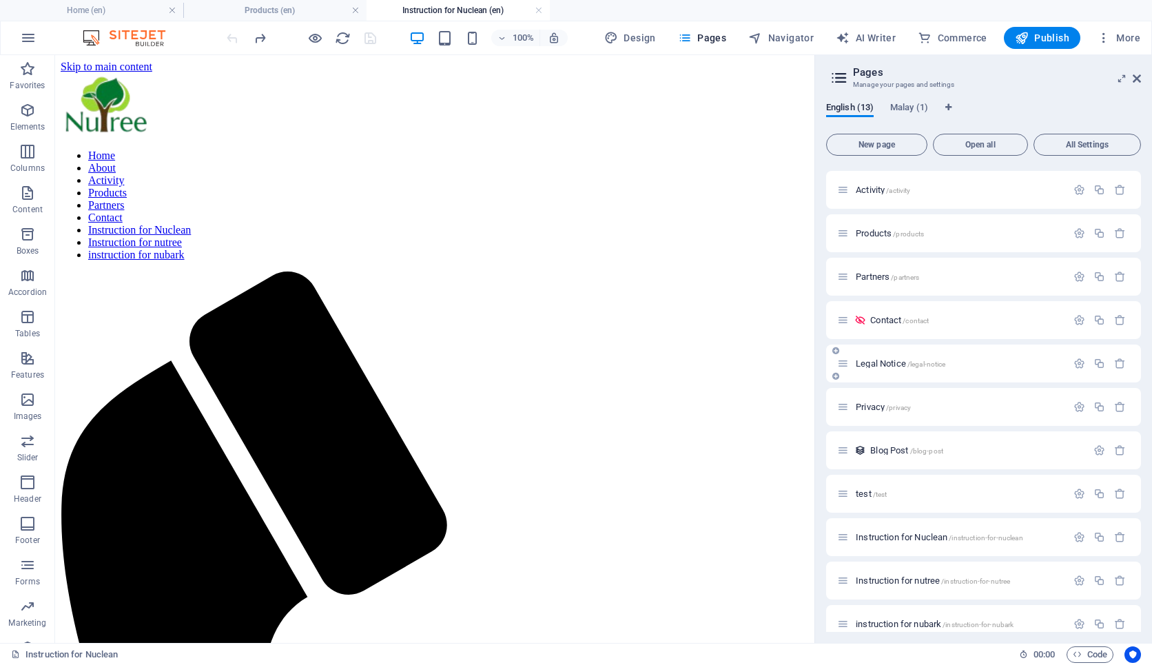
scroll to position [99, 0]
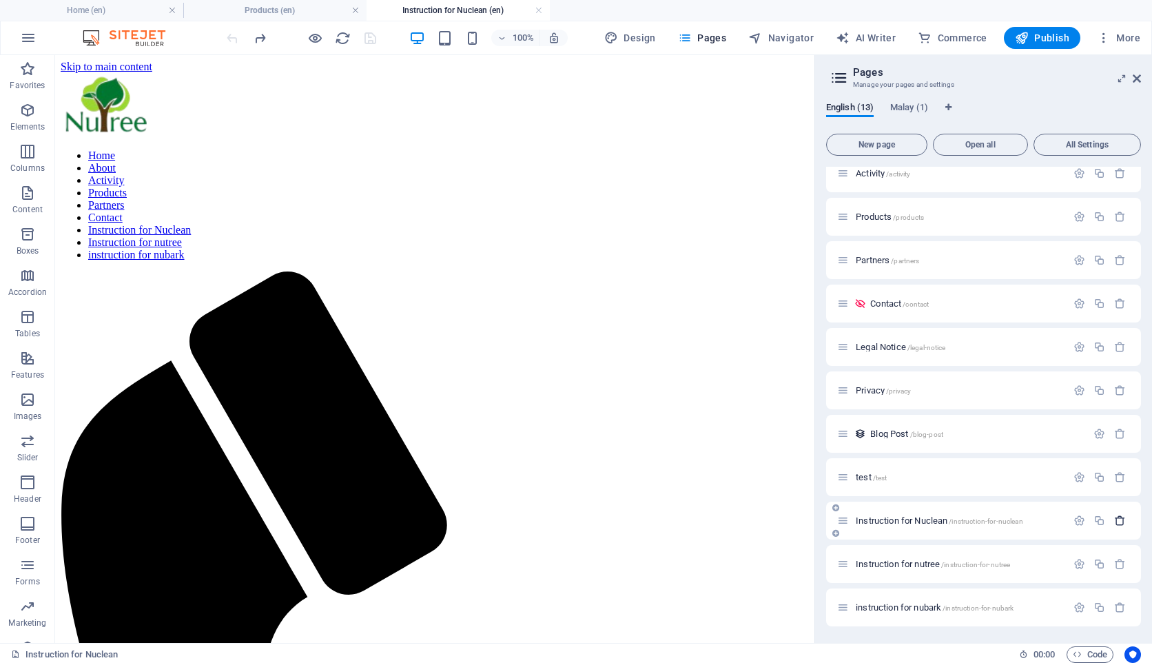
click at [1121, 522] on icon "button" at bounding box center [1120, 521] width 12 height 12
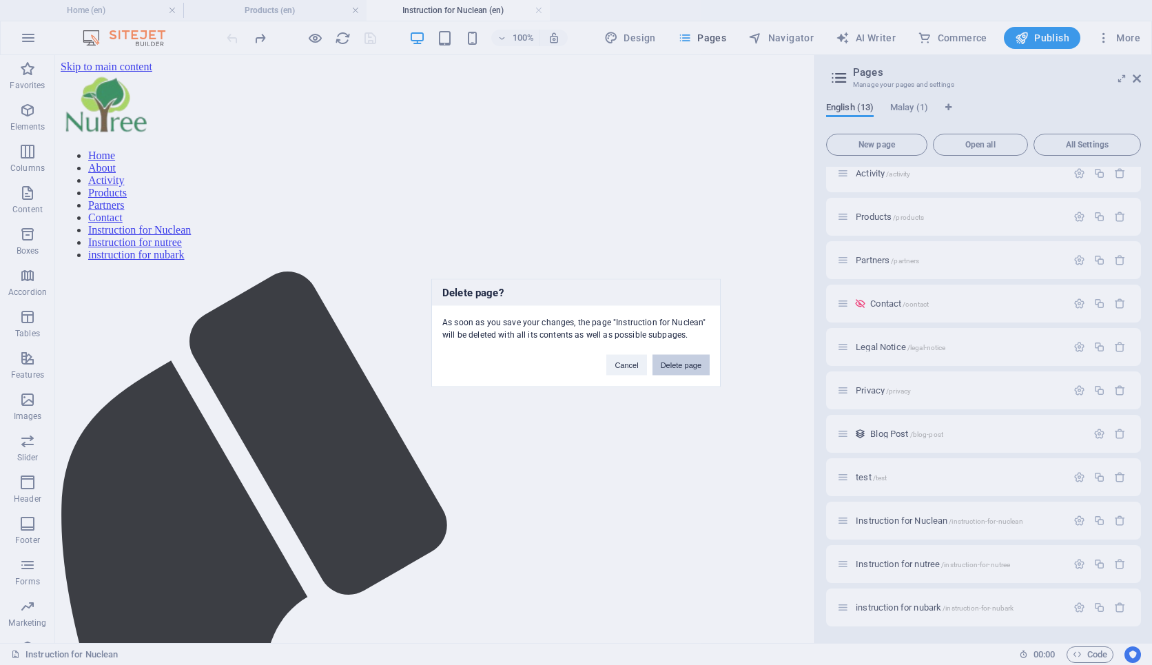
click at [690, 367] on button "Delete page" at bounding box center [680, 364] width 57 height 21
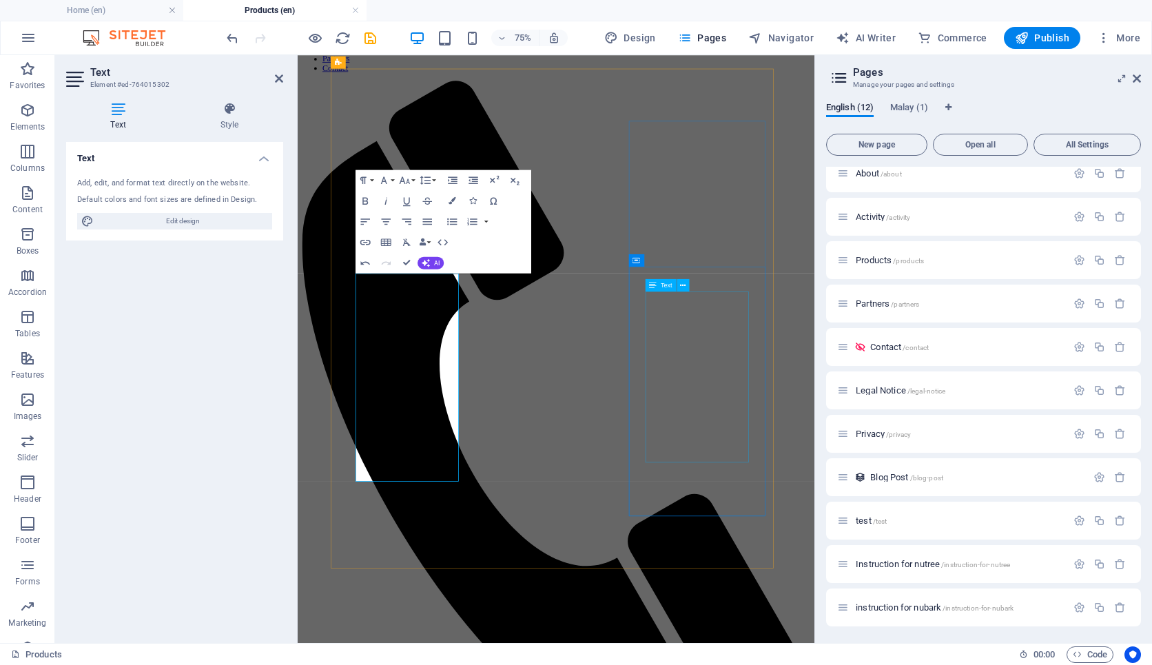
scroll to position [0, 0]
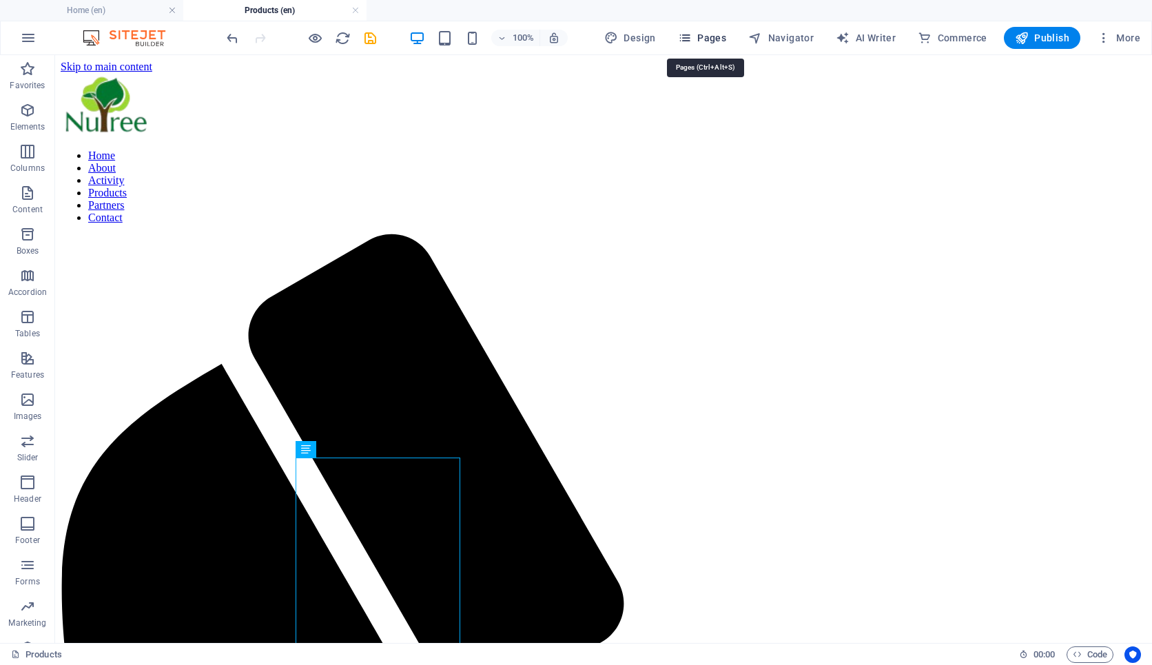
click at [714, 39] on span "Pages" at bounding box center [702, 38] width 48 height 14
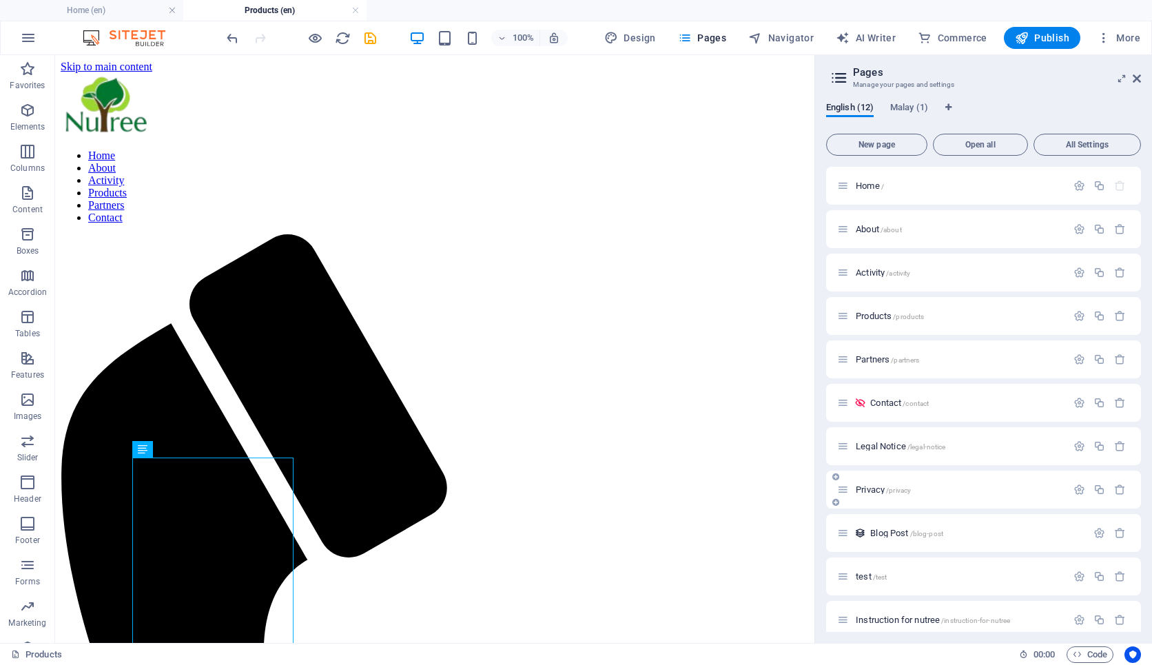
scroll to position [56, 0]
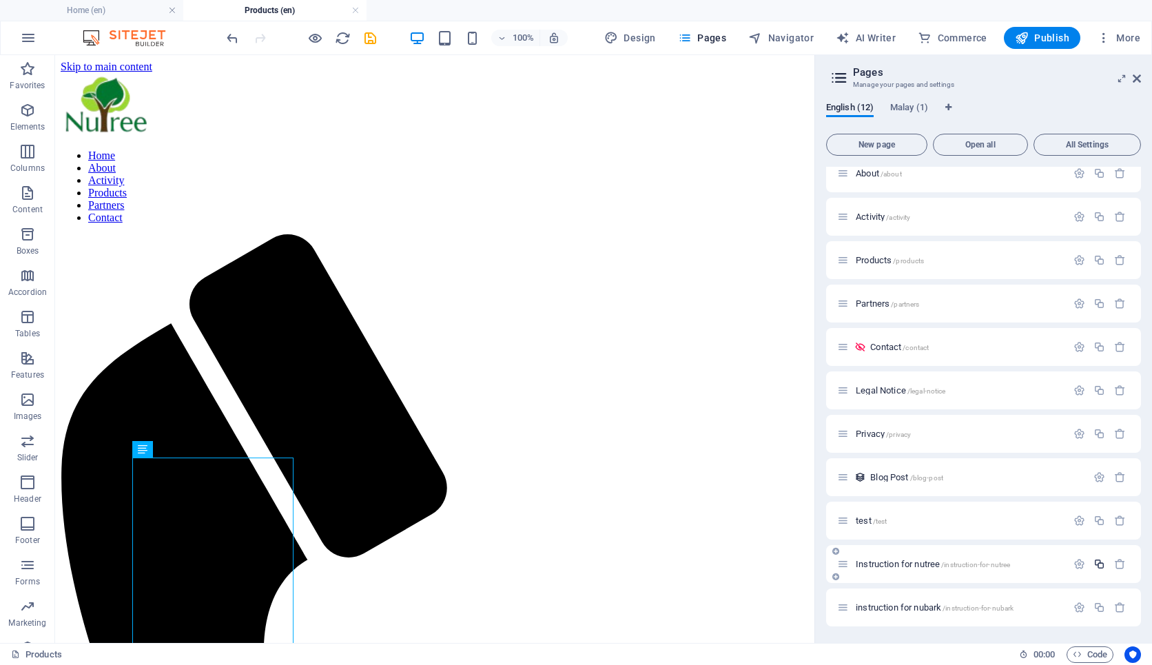
click at [1097, 566] on icon "button" at bounding box center [1099, 564] width 12 height 12
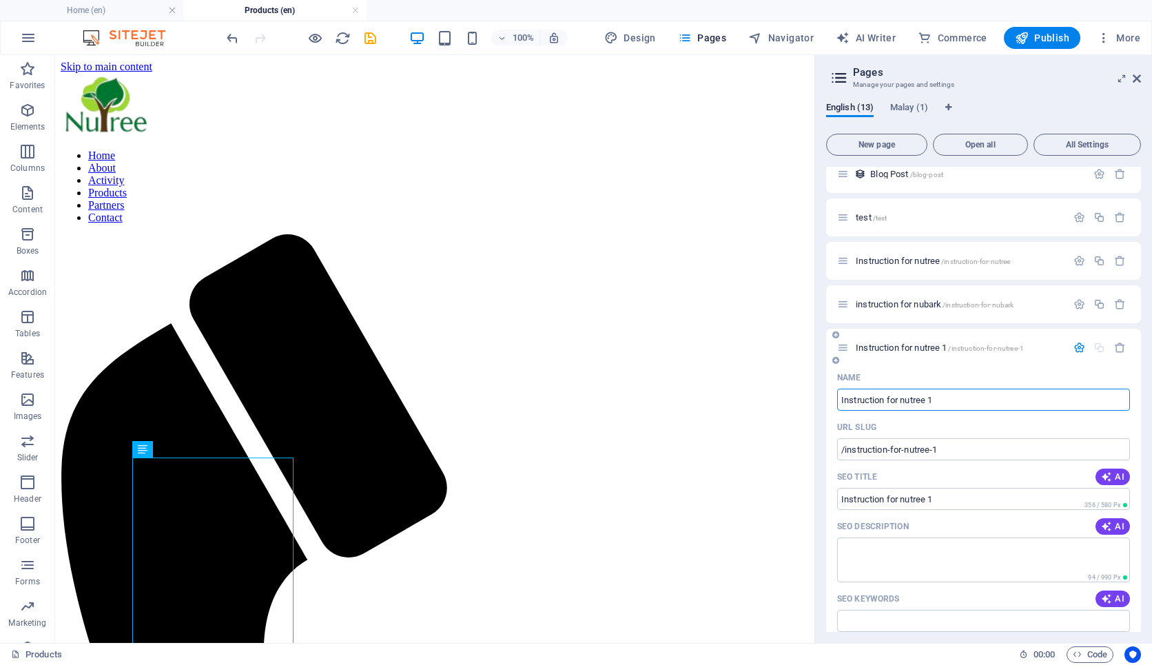
click at [954, 400] on input "Instruction for nutree 1" at bounding box center [983, 399] width 293 height 22
type input "Instruction for"
type input "/instruction-for-n"
type input "Instruction for n"
type input "Instruction for"
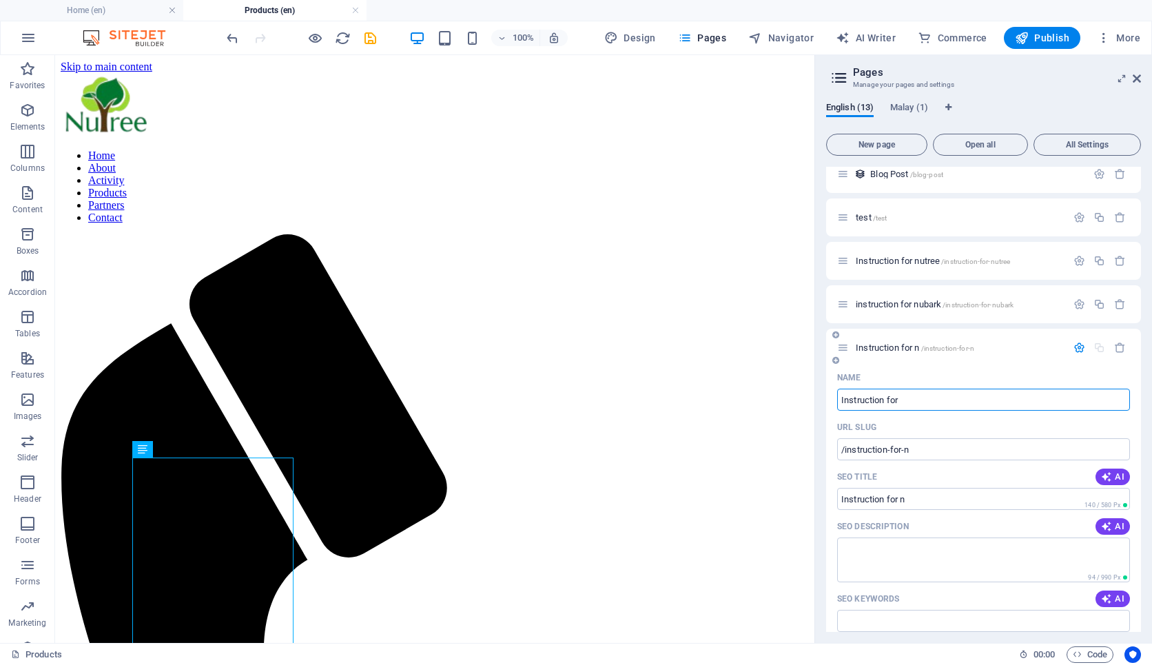
type input "/instruction-for"
type input "Instruction for"
type input "Instruction for nuclean"
type input "/instruction-for-nuclean"
type input "Instruction for nuclean"
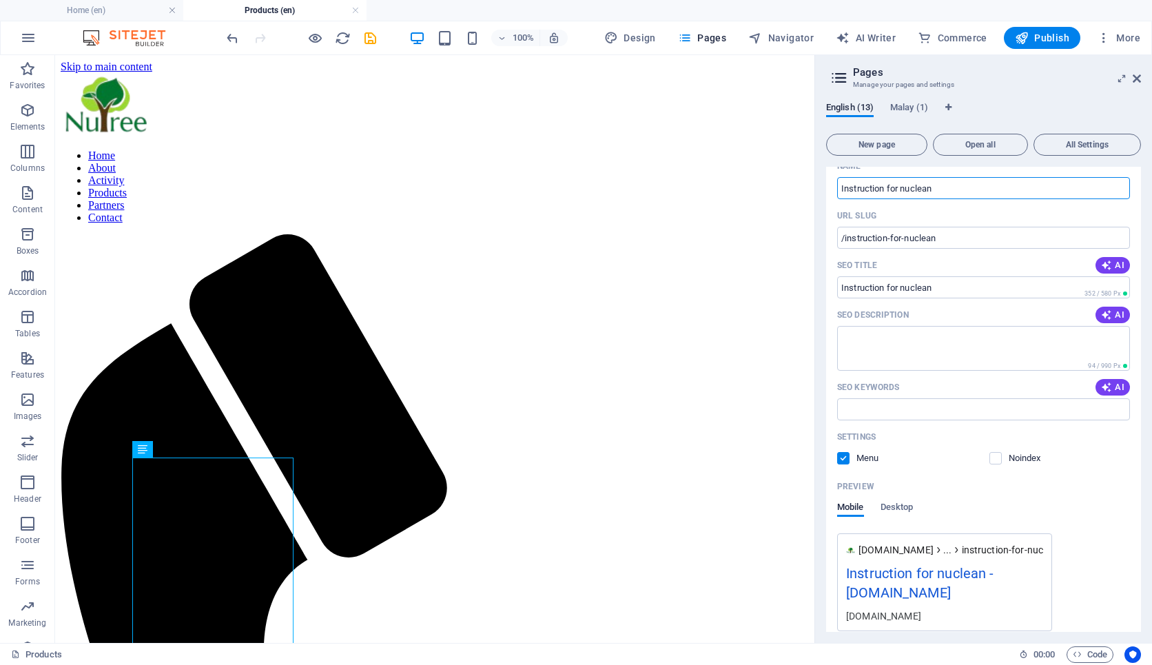
scroll to position [581, 0]
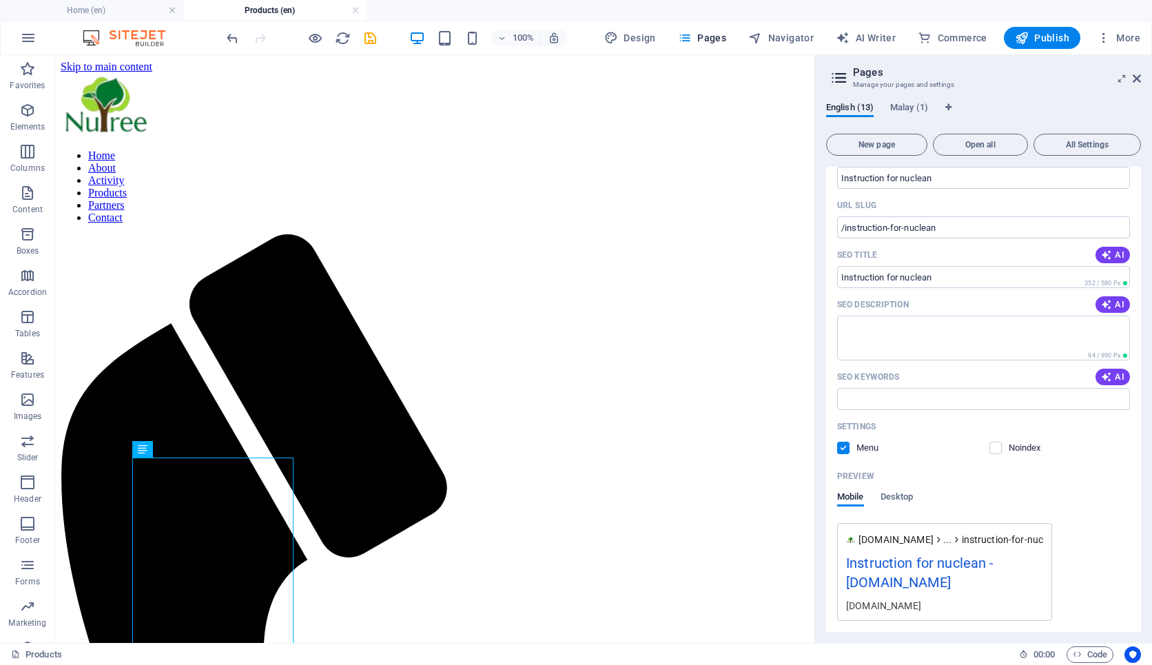
click at [845, 448] on label at bounding box center [843, 448] width 12 height 12
click at [0, 0] on input "checkbox" at bounding box center [0, 0] width 0 height 0
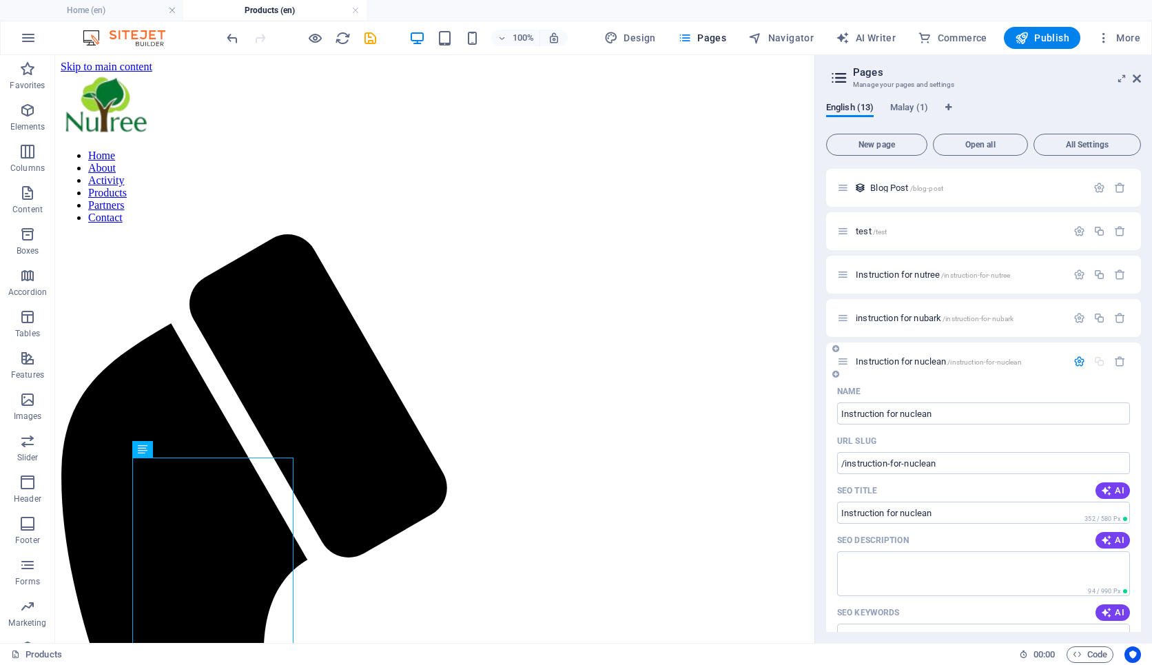
scroll to position [338, 0]
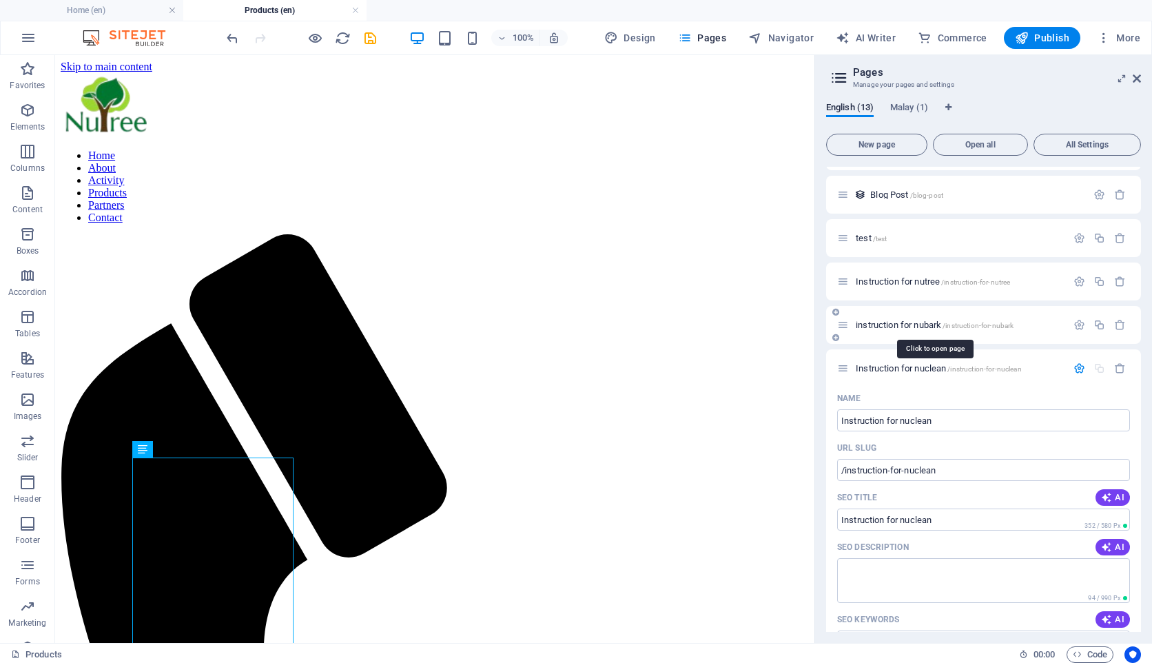
click at [932, 323] on span "instruction for nubark /instruction-for-nubark" at bounding box center [934, 325] width 158 height 10
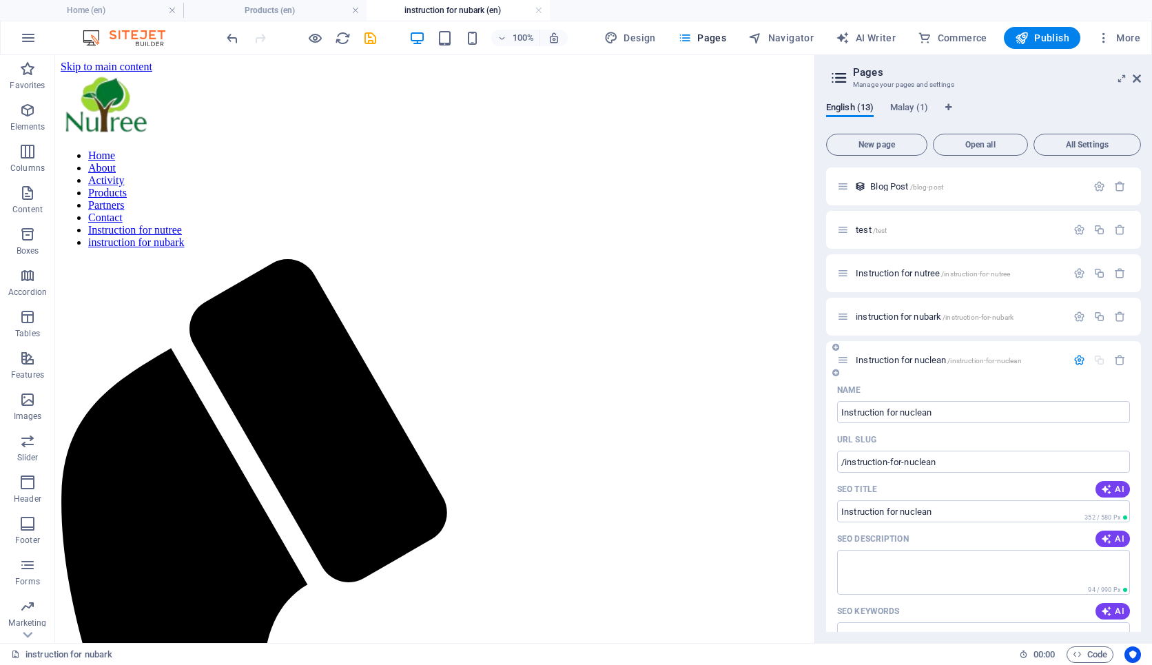
scroll to position [333, 0]
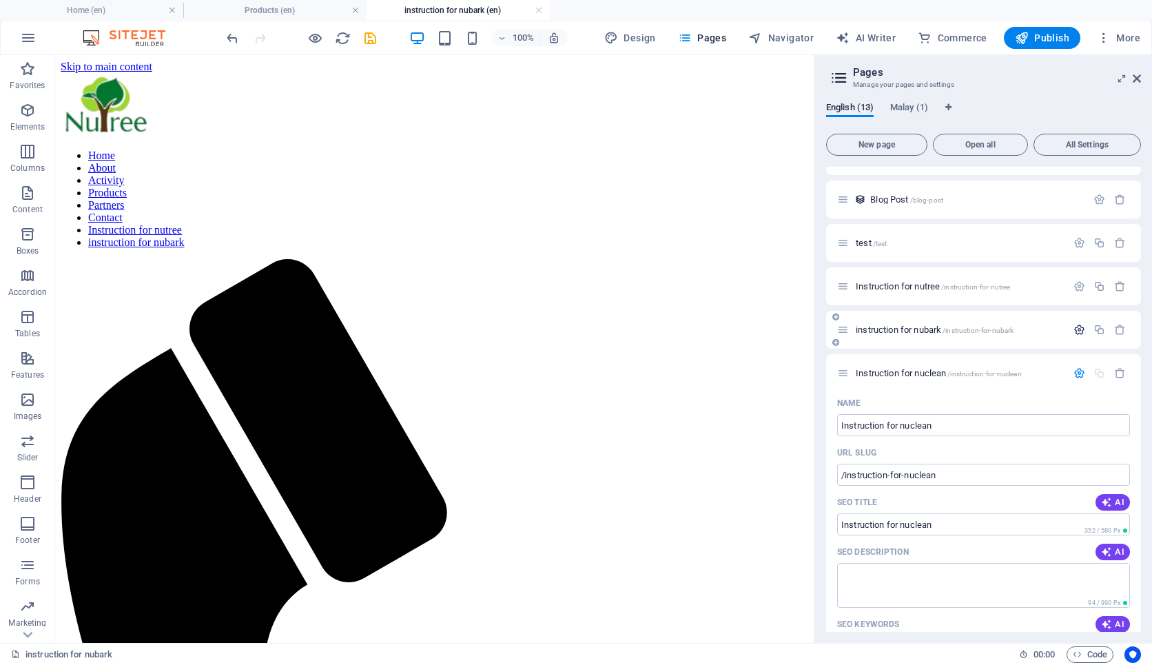
click at [1076, 331] on icon "button" at bounding box center [1079, 330] width 12 height 12
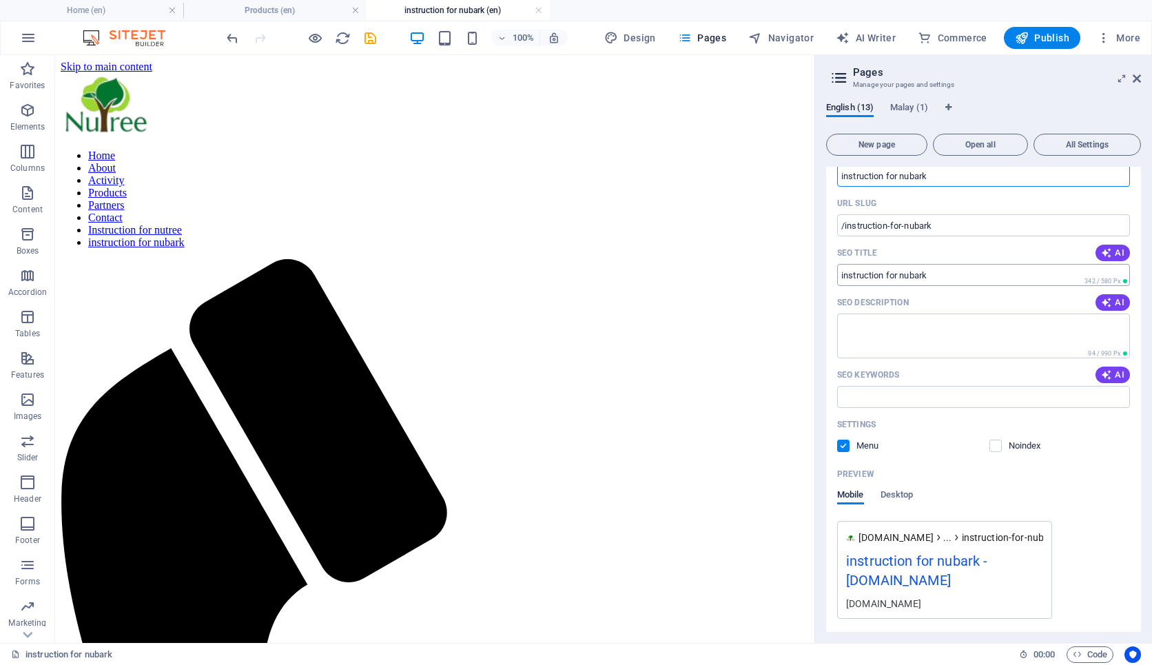
scroll to position [542, 0]
click at [844, 444] on label at bounding box center [843, 443] width 12 height 12
click at [0, 0] on input "checkbox" at bounding box center [0, 0] width 0 height 0
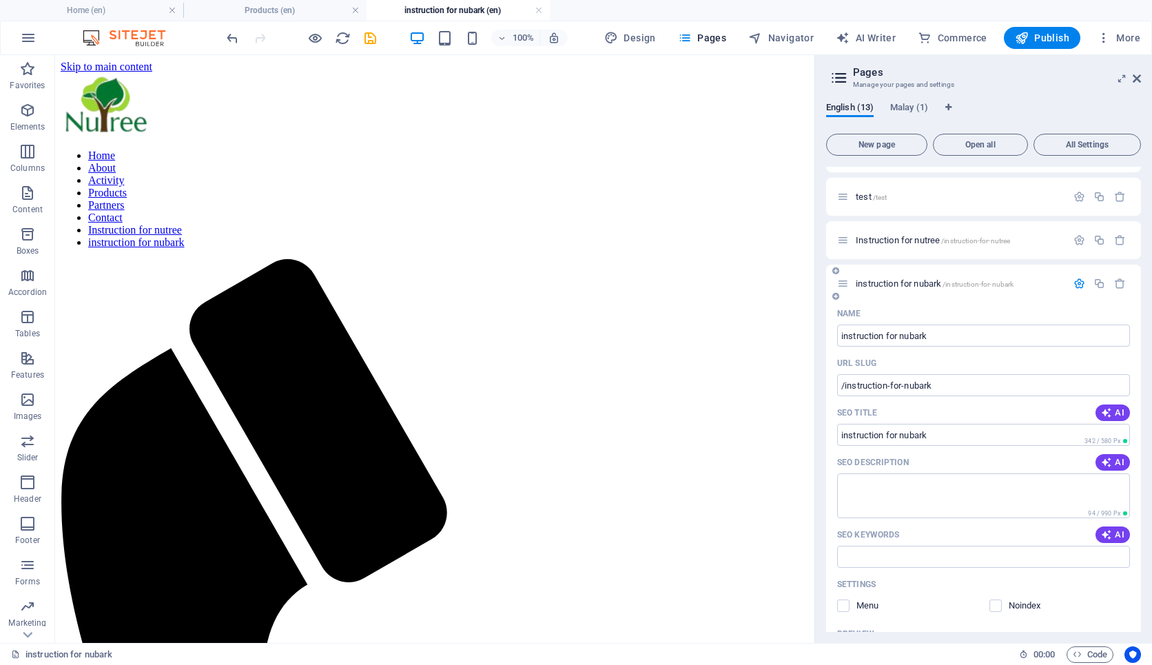
scroll to position [370, 0]
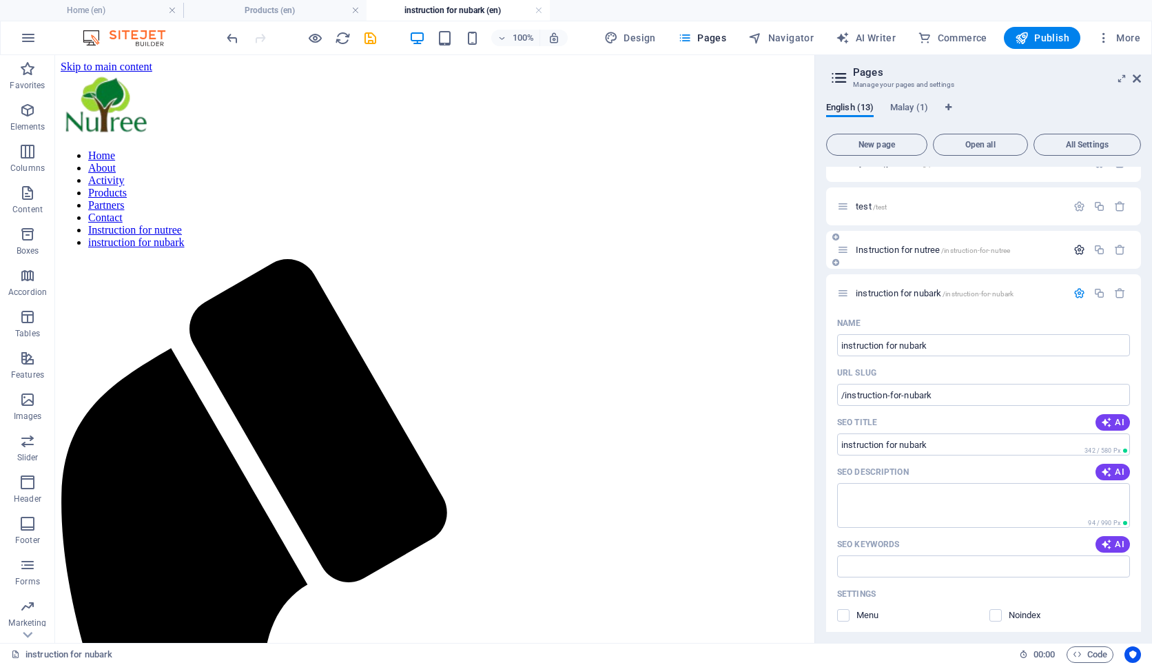
click at [1074, 254] on icon "button" at bounding box center [1079, 250] width 12 height 12
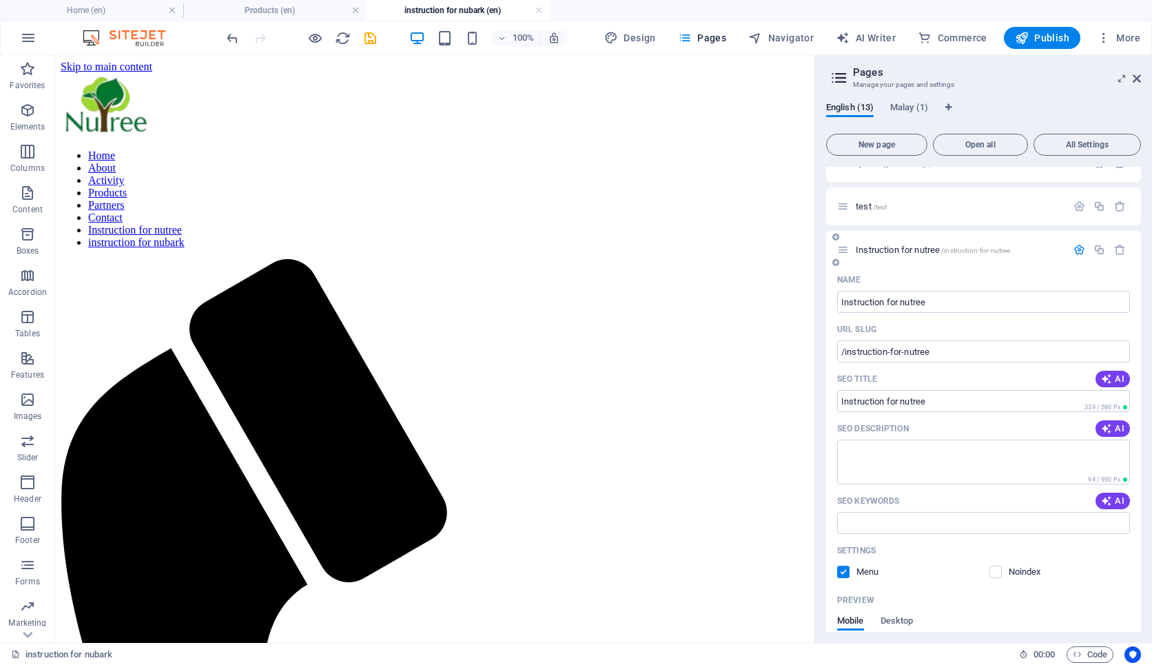
click at [844, 570] on label at bounding box center [843, 572] width 12 height 12
click at [0, 0] on input "checkbox" at bounding box center [0, 0] width 0 height 0
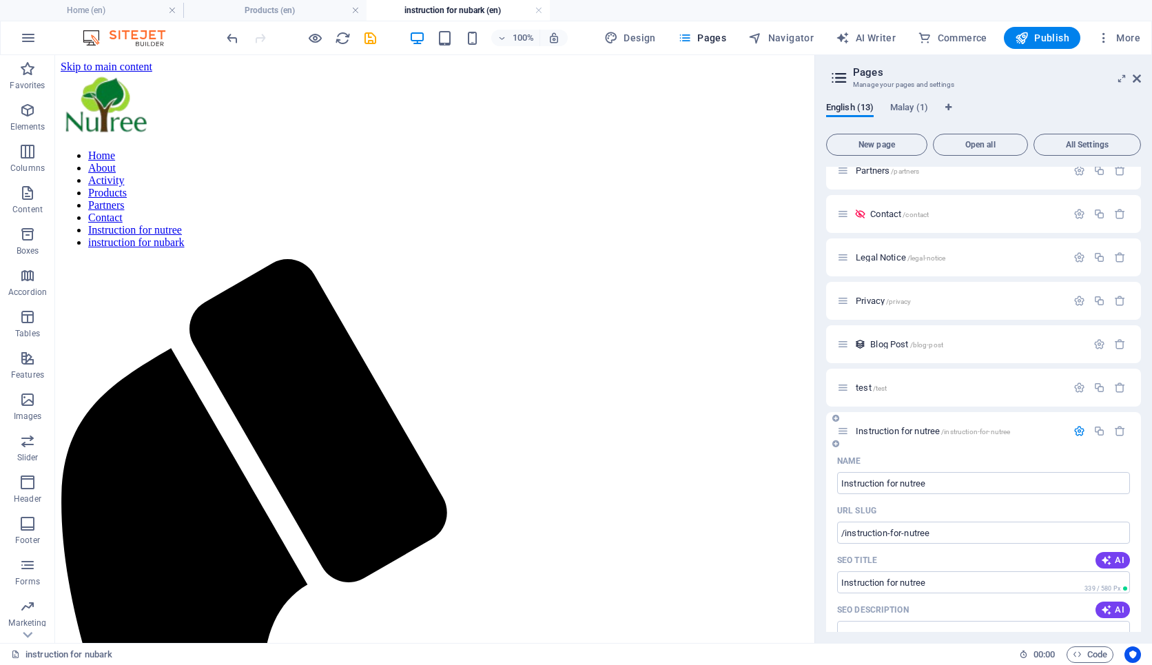
scroll to position [0, 0]
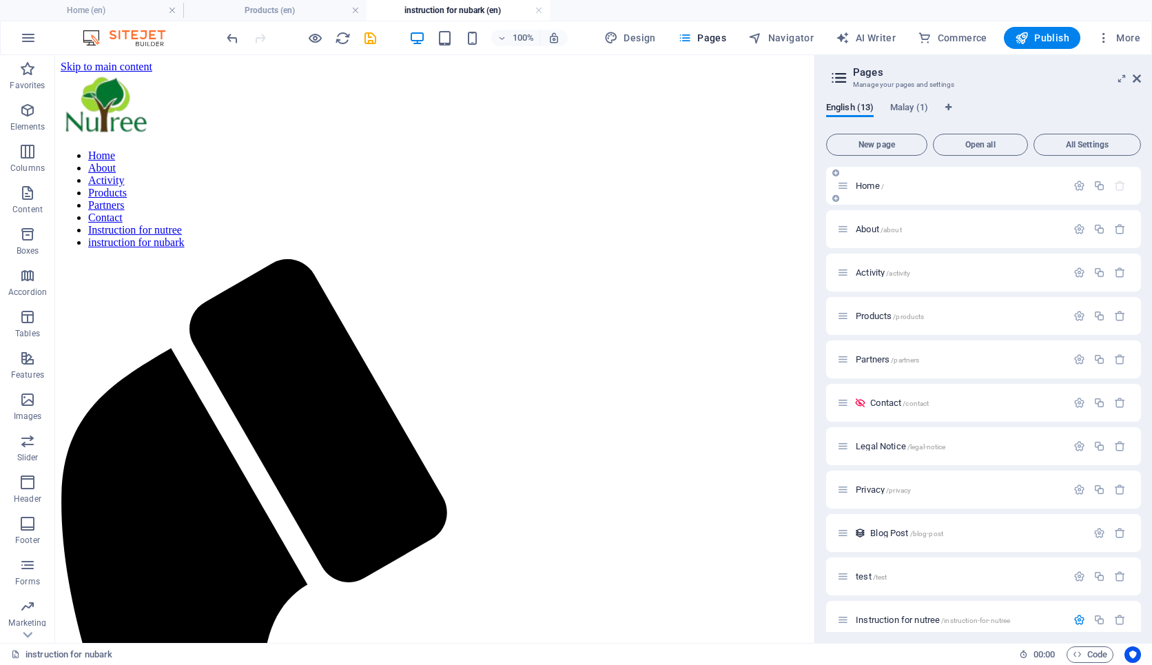
click at [870, 187] on span "Home /" at bounding box center [869, 185] width 28 height 10
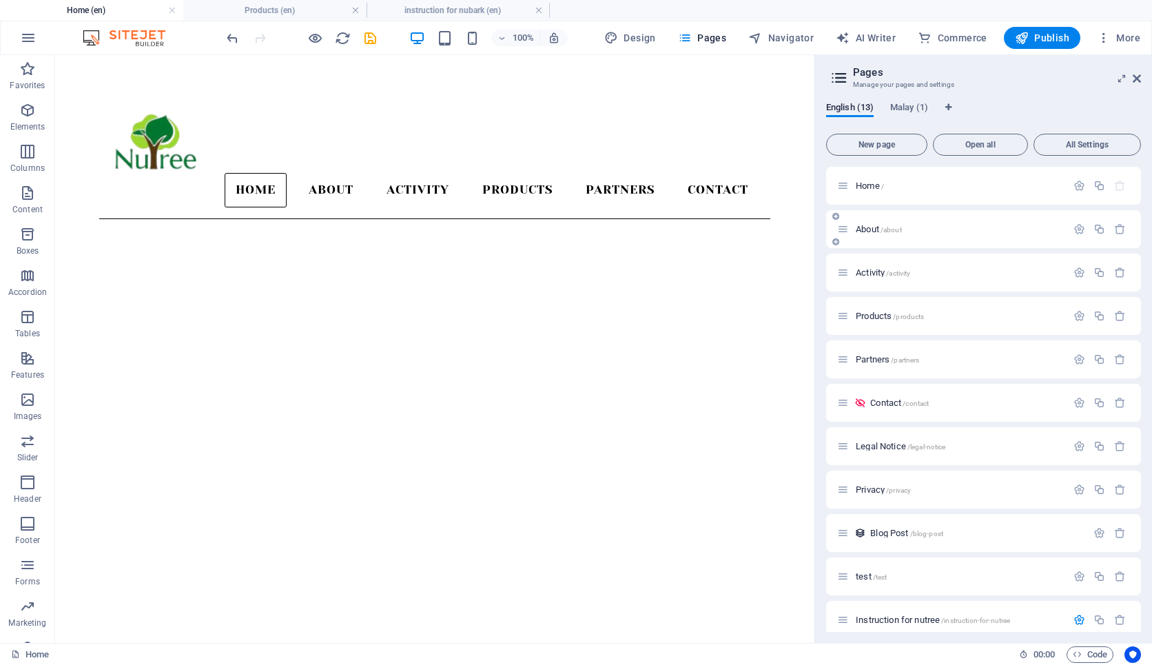
click at [873, 226] on span "About /about" at bounding box center [878, 229] width 46 height 10
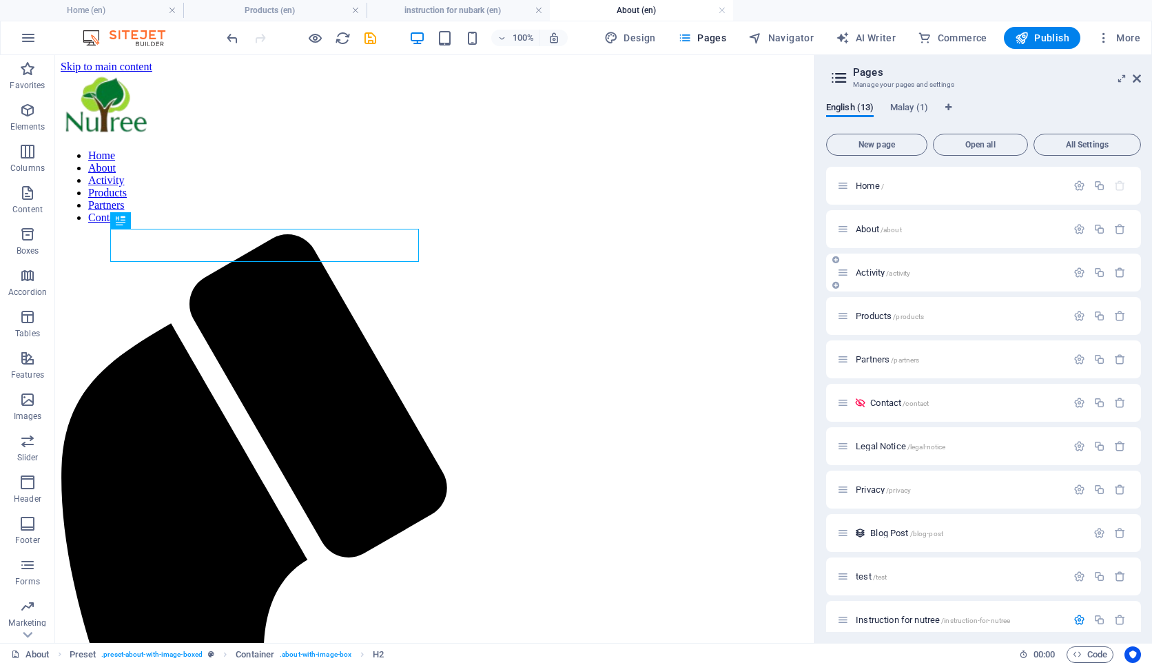
click at [873, 271] on span "Activity /activity" at bounding box center [882, 272] width 54 height 10
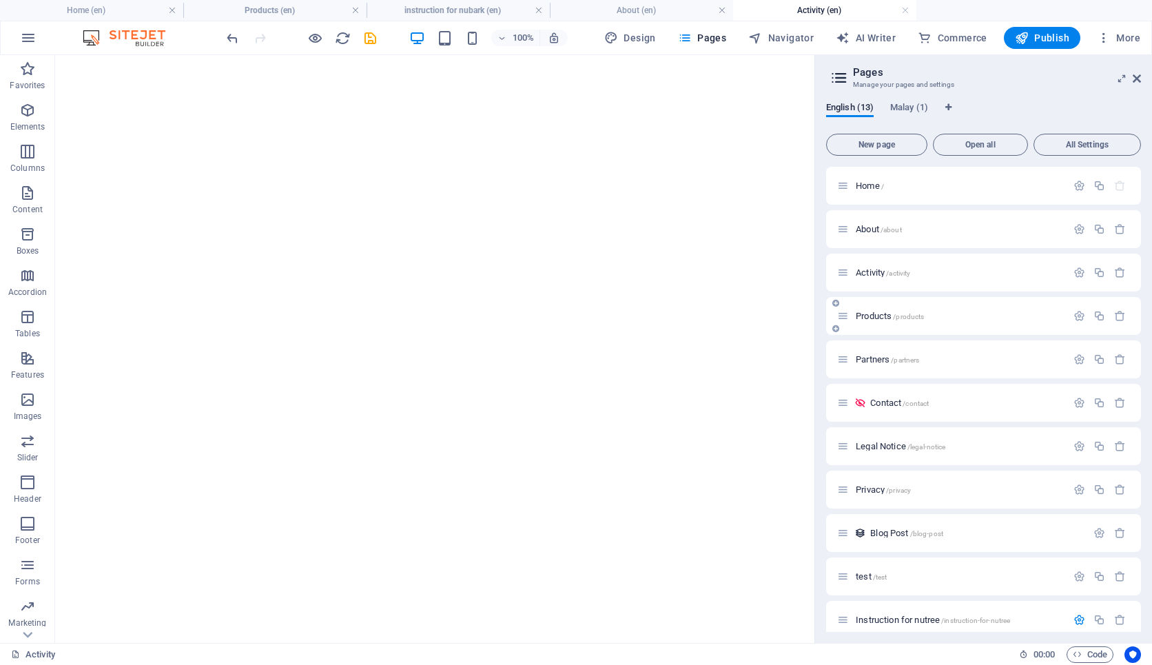
click at [879, 318] on span "Products /products" at bounding box center [889, 316] width 68 height 10
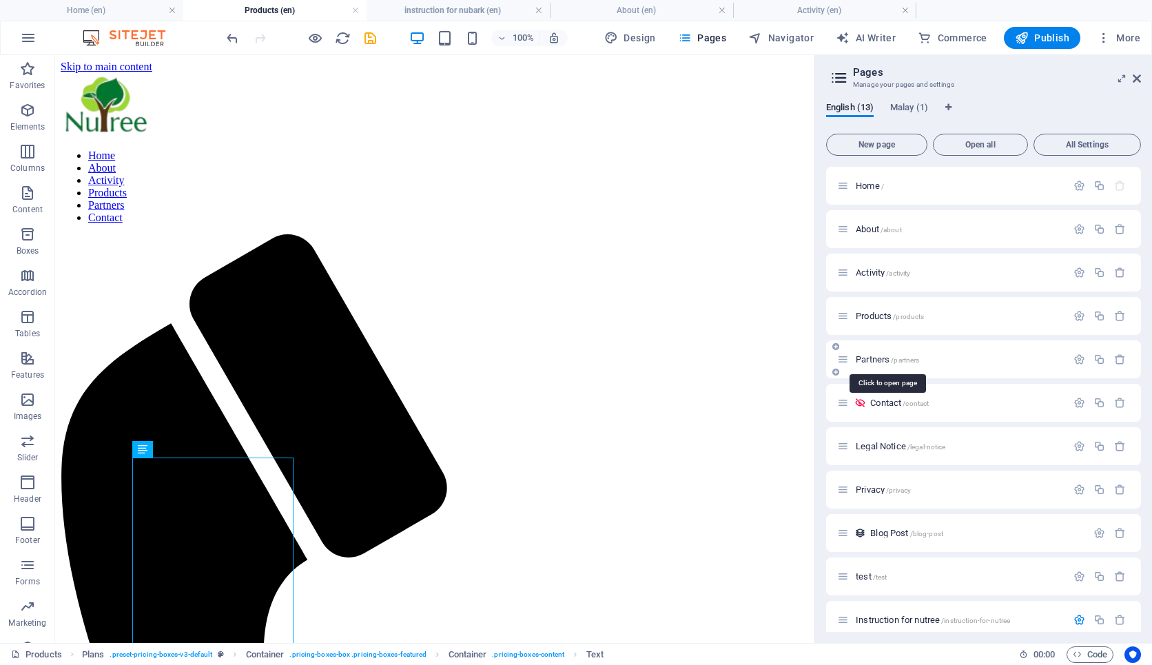
click at [884, 361] on span "Partners /partners" at bounding box center [886, 359] width 63 height 10
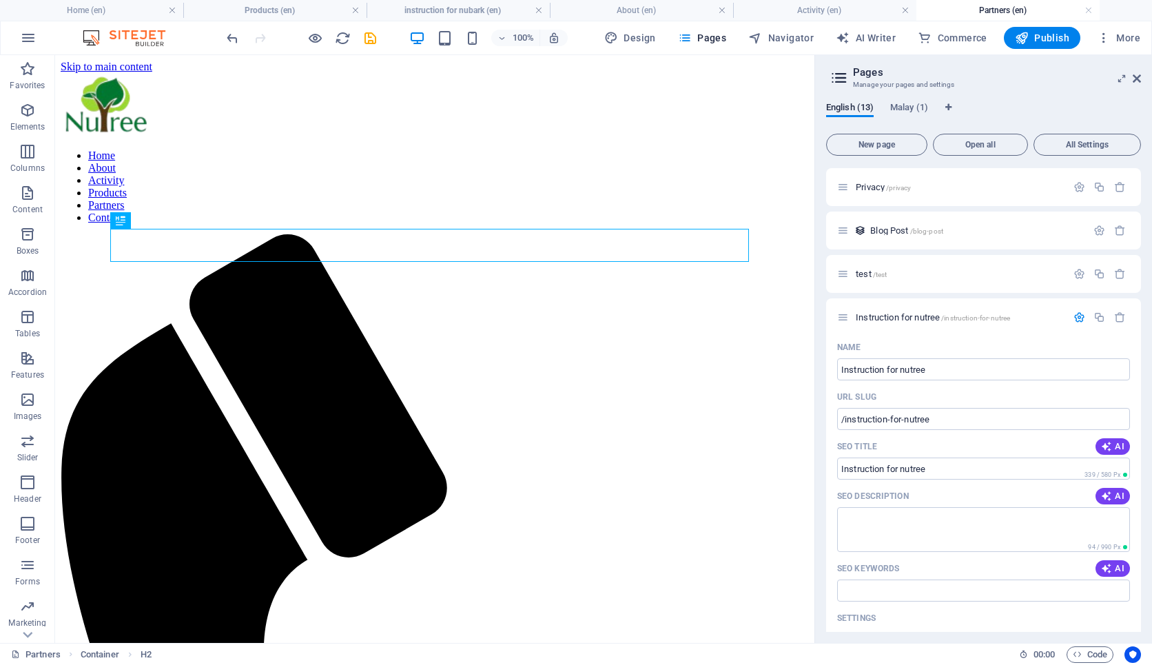
scroll to position [305, 0]
click at [876, 315] on span "Instruction for nutree /instruction-for-nutree" at bounding box center [932, 314] width 154 height 10
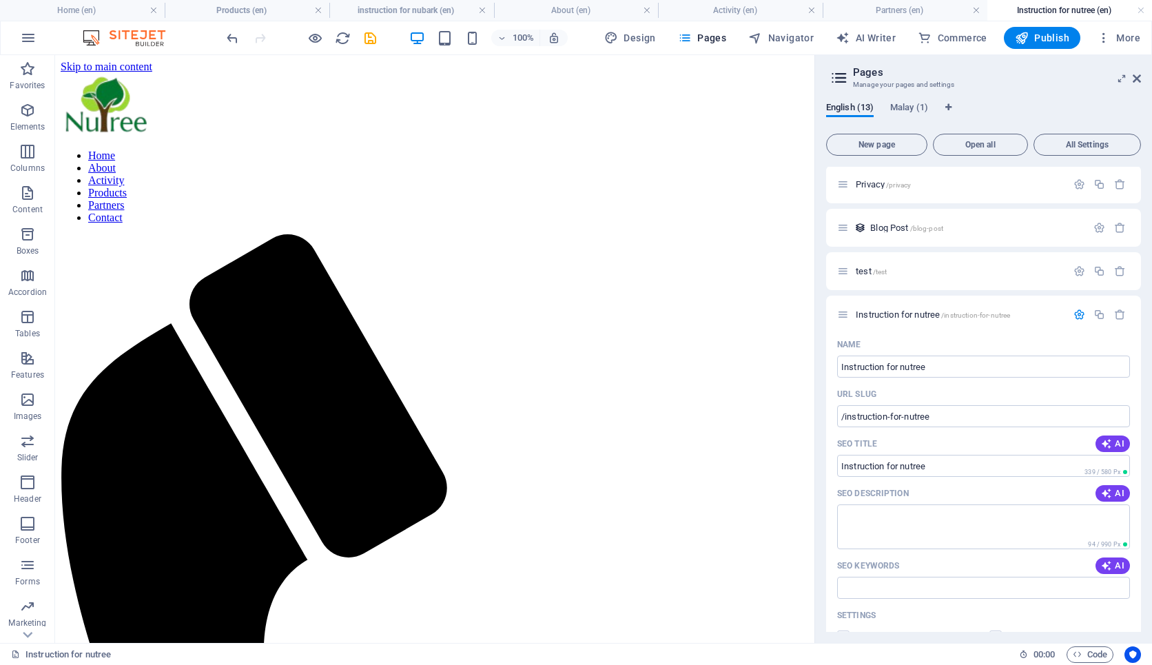
scroll to position [0, 0]
